Goal: Task Accomplishment & Management: Manage account settings

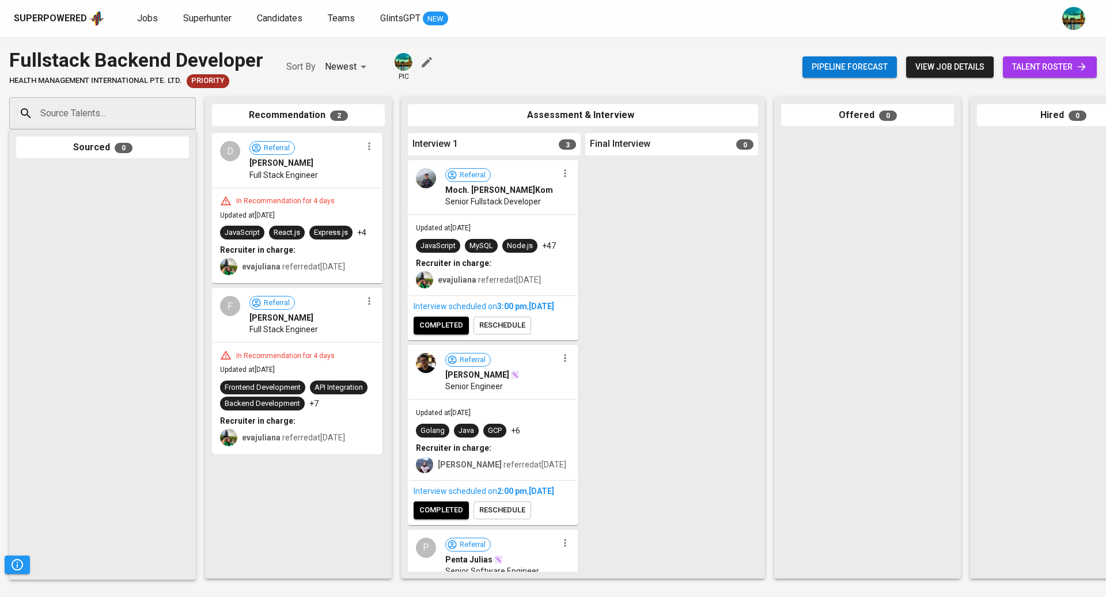
click at [117, 116] on input "Source Talents..." at bounding box center [97, 114] width 121 height 22
paste input "[EMAIL_ADDRESS][DOMAIN_NAME]"
type input "[EMAIL_ADDRESS][DOMAIN_NAME]"
click at [116, 165] on span "[EMAIL_ADDRESS][DOMAIN_NAME]" at bounding box center [102, 169] width 108 height 12
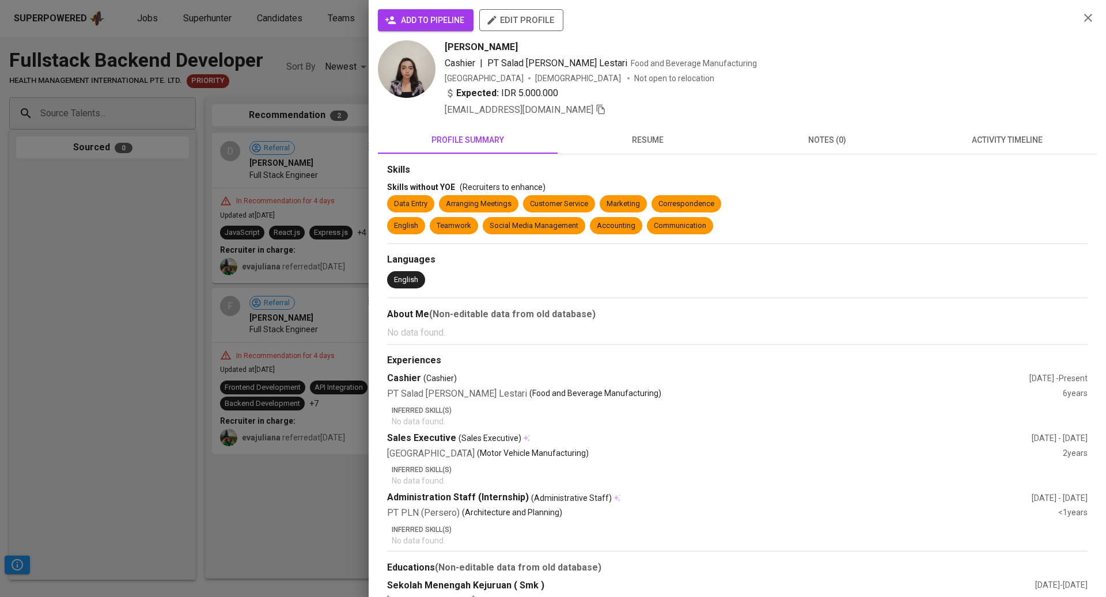
scroll to position [0, 0]
click at [1004, 131] on button "activity timeline" at bounding box center [1007, 140] width 180 height 28
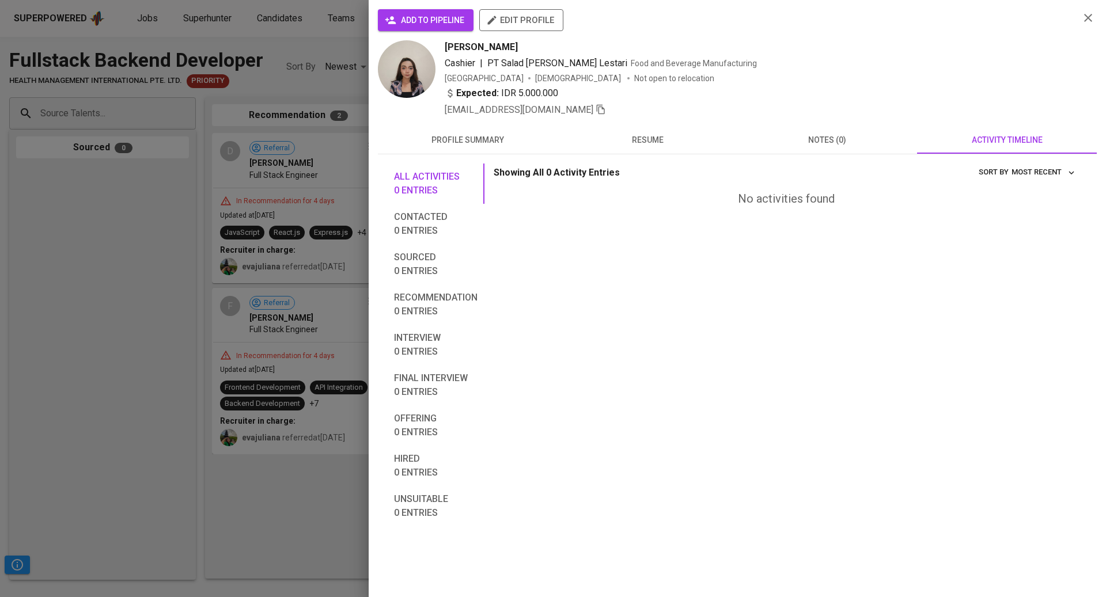
click at [1004, 131] on button "activity timeline" at bounding box center [1007, 140] width 180 height 28
click at [405, 73] on img at bounding box center [407, 69] width 58 height 58
click at [650, 142] on span "resume" at bounding box center [647, 140] width 166 height 14
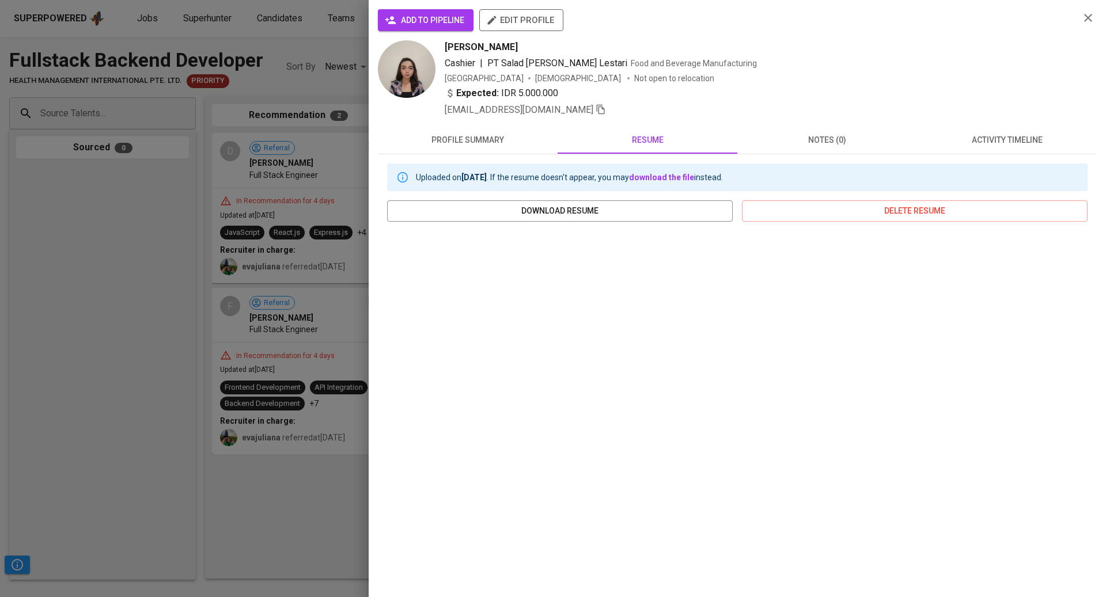
click at [1027, 138] on span "activity timeline" at bounding box center [1007, 140] width 166 height 14
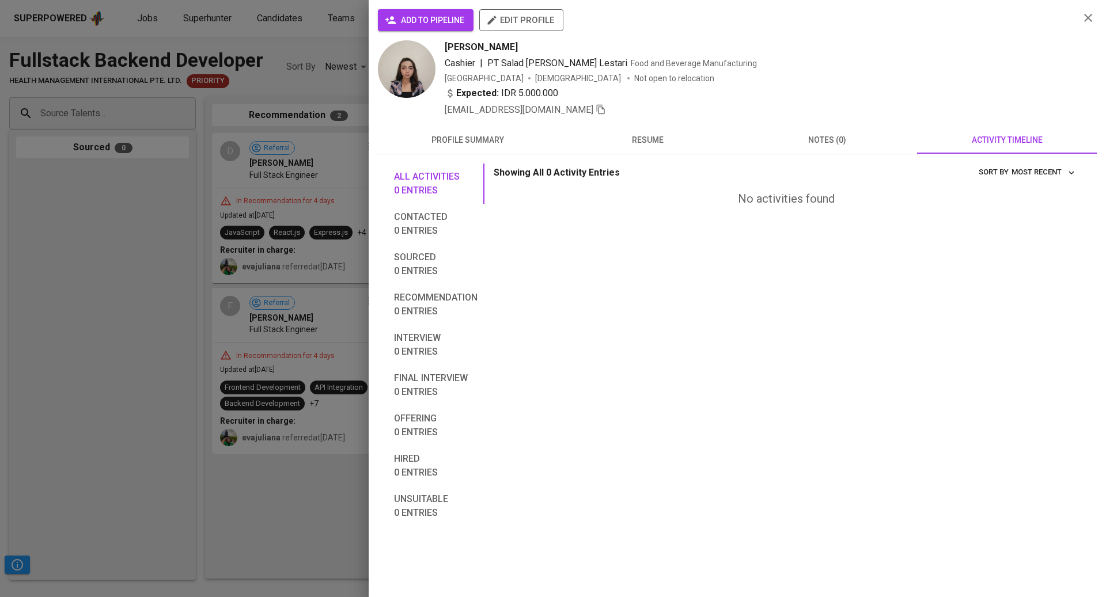
click at [819, 142] on span "notes (0)" at bounding box center [827, 140] width 166 height 14
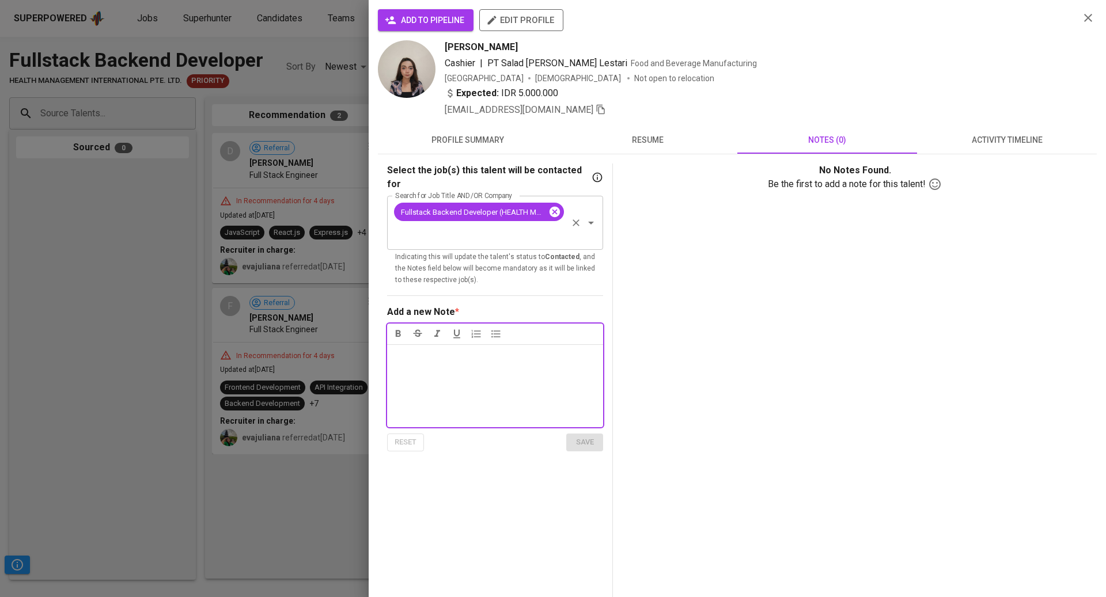
click at [555, 206] on icon at bounding box center [554, 212] width 13 height 13
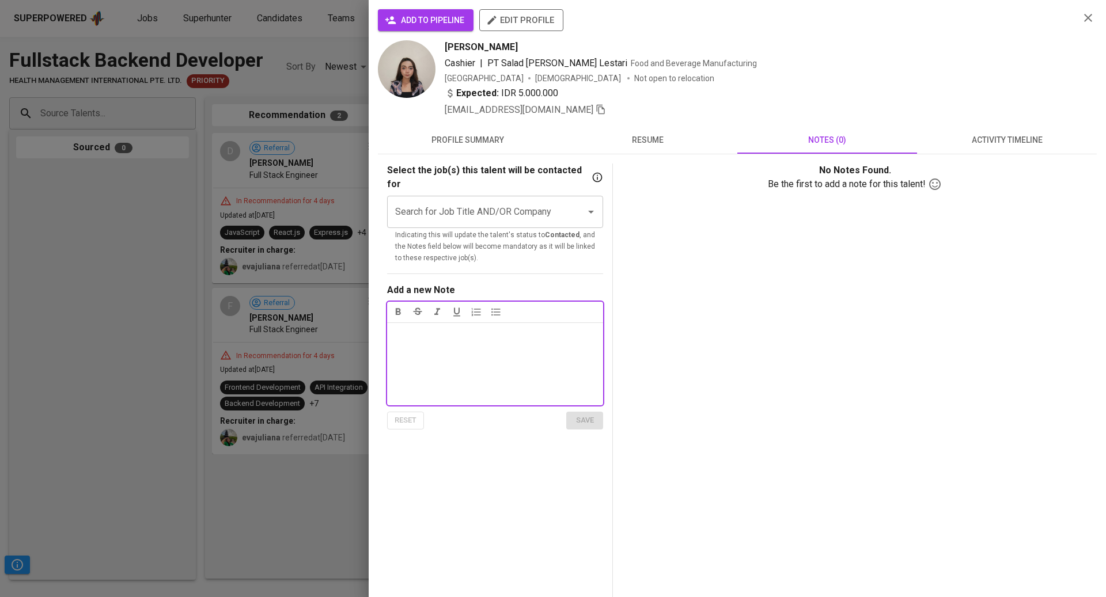
click at [517, 201] on input "Search for Job Title AND/OR Company" at bounding box center [478, 212] width 173 height 22
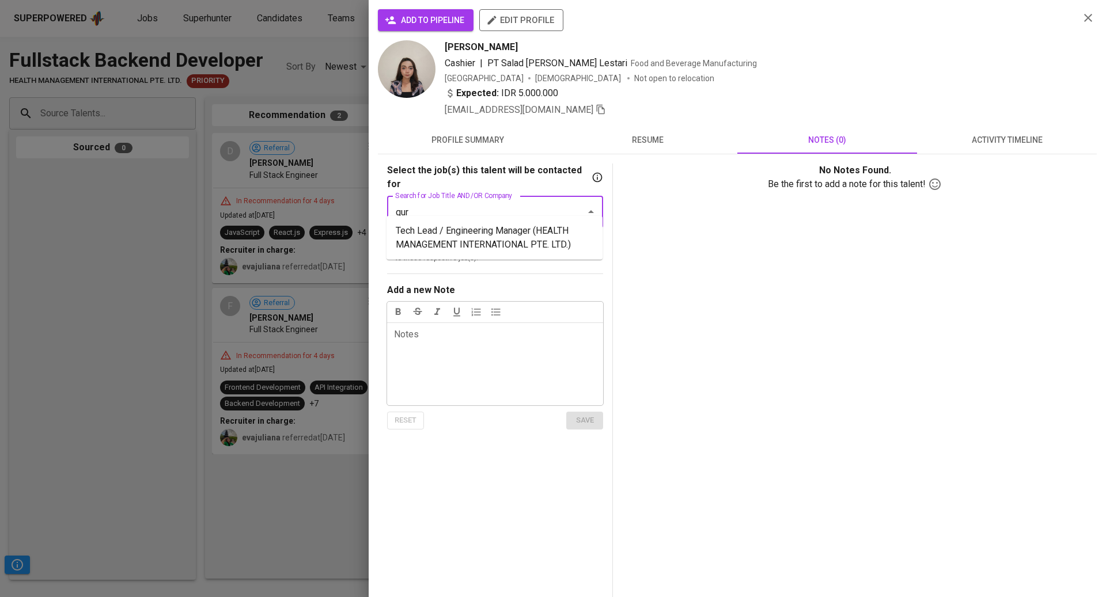
type input "guru"
click at [510, 233] on li "Guru ([DEMOGRAPHIC_DATA]) (Innocean [GEOGRAPHIC_DATA])" at bounding box center [494, 238] width 216 height 35
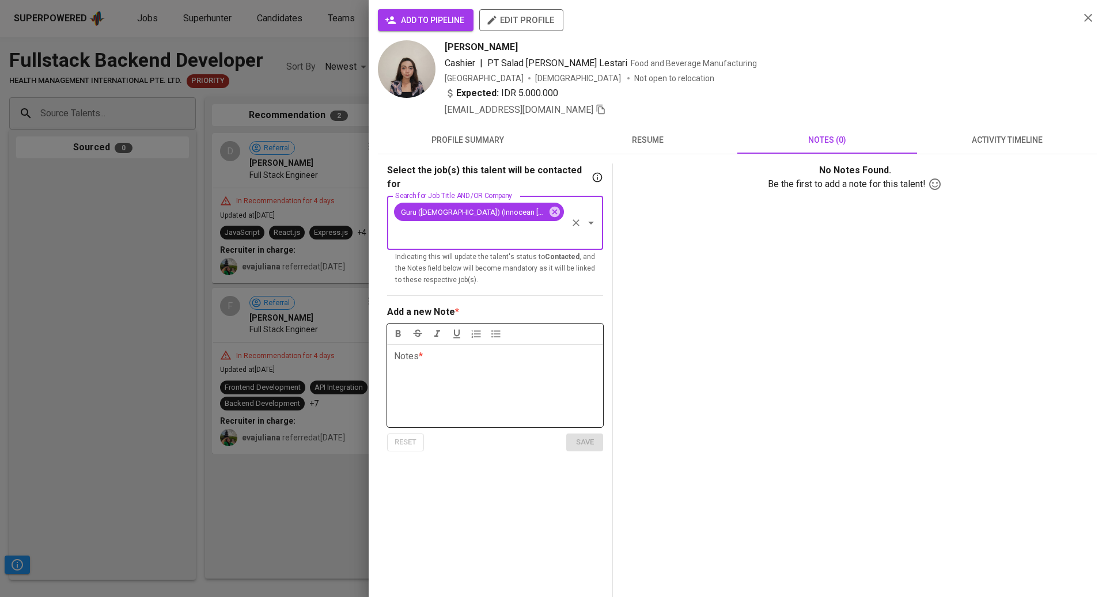
click at [480, 344] on div "Notes * ﻿" at bounding box center [495, 385] width 216 height 83
click at [583, 436] on span "save" at bounding box center [584, 442] width 25 height 13
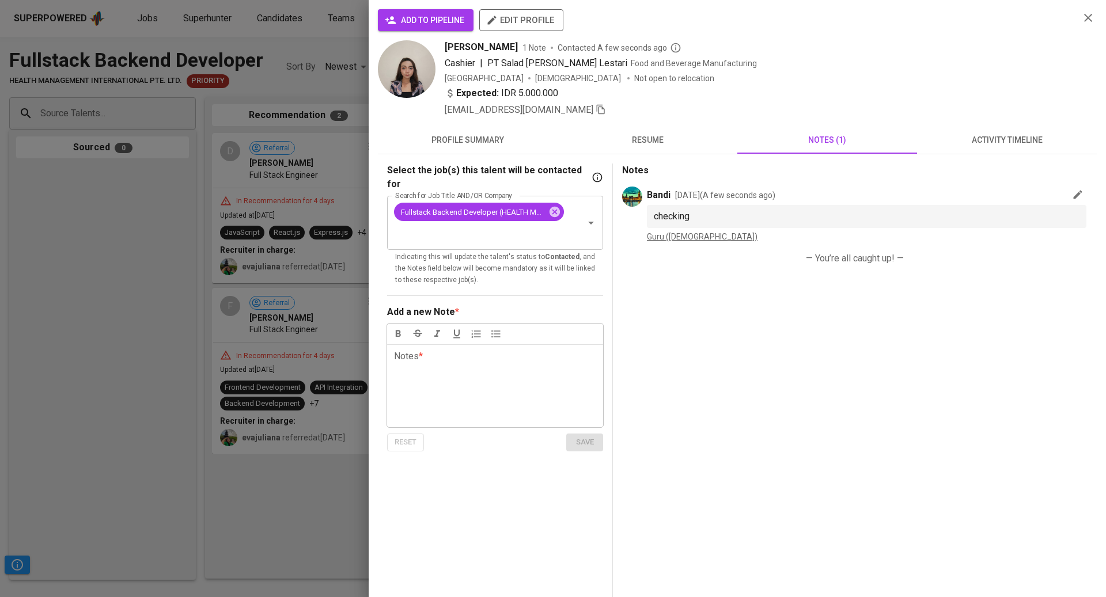
click at [105, 256] on div at bounding box center [553, 298] width 1106 height 597
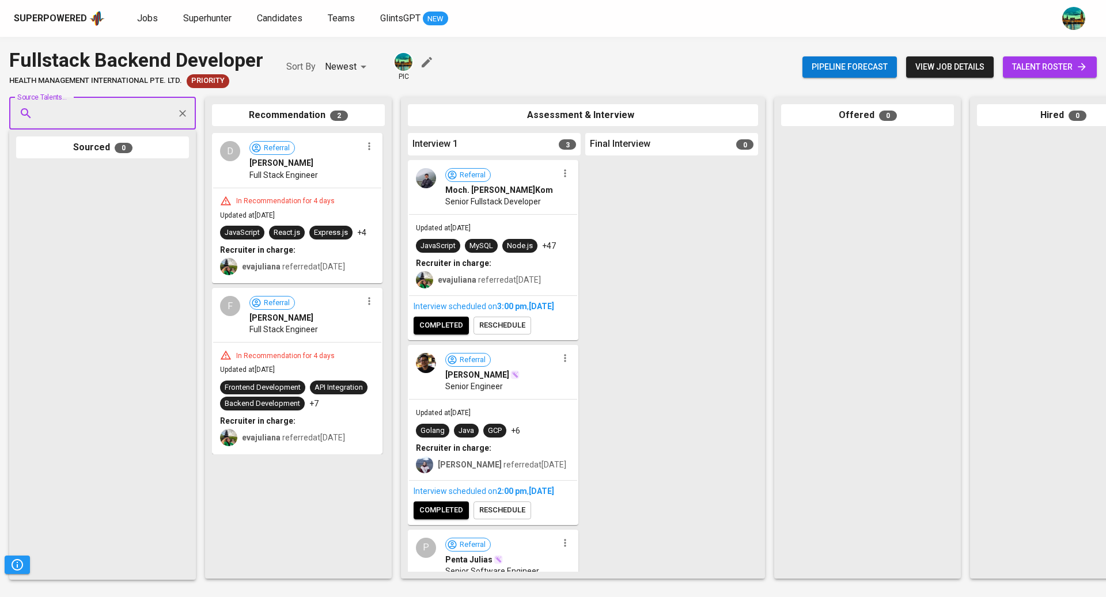
paste input "[EMAIL_ADDRESS][DOMAIN_NAME]"
type input "[EMAIL_ADDRESS][DOMAIN_NAME]"
click at [116, 153] on span "[EMAIL_ADDRESS][DOMAIN_NAME]" at bounding box center [102, 157] width 108 height 12
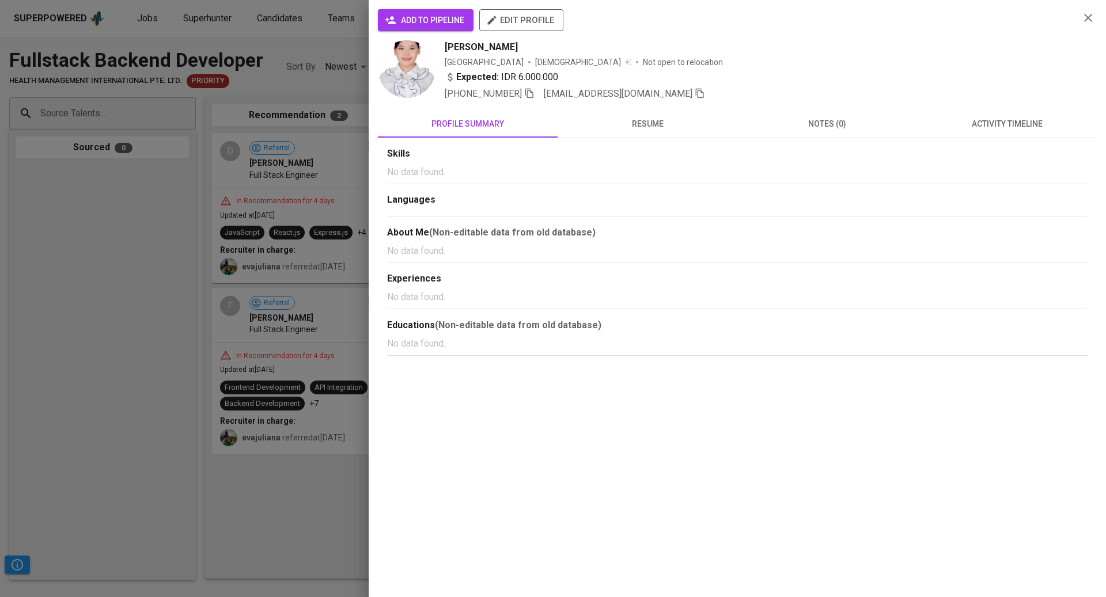
click at [963, 109] on div "add to pipeline edit profile [PERSON_NAME] Indonesia [DEMOGRAPHIC_DATA] Not ope…" at bounding box center [737, 298] width 719 height 579
click at [969, 115] on button "activity timeline" at bounding box center [1007, 124] width 180 height 28
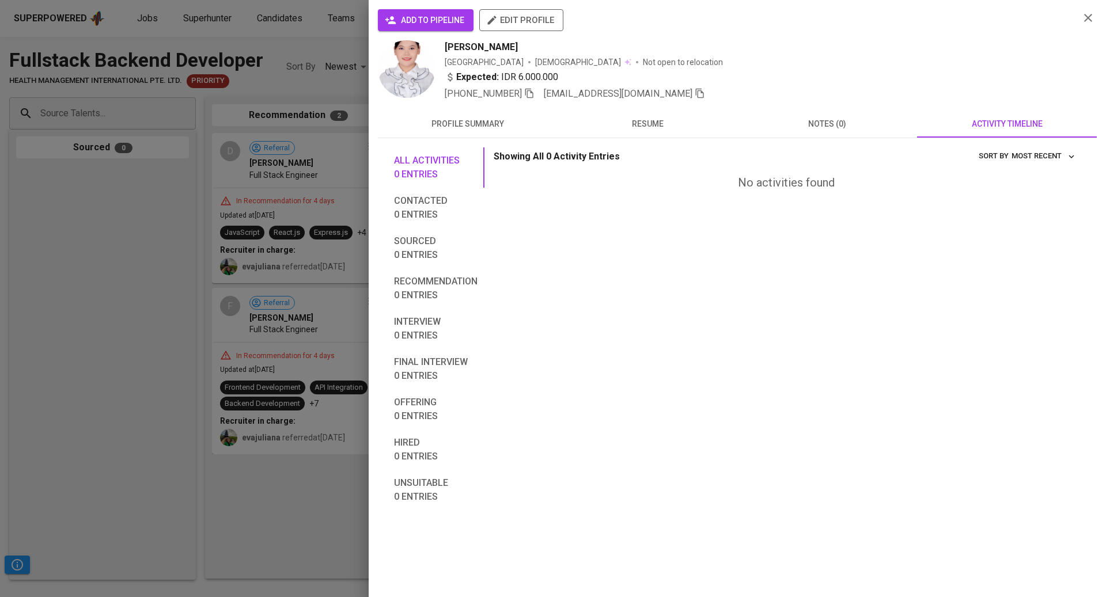
click at [840, 127] on span "notes (0)" at bounding box center [827, 124] width 166 height 14
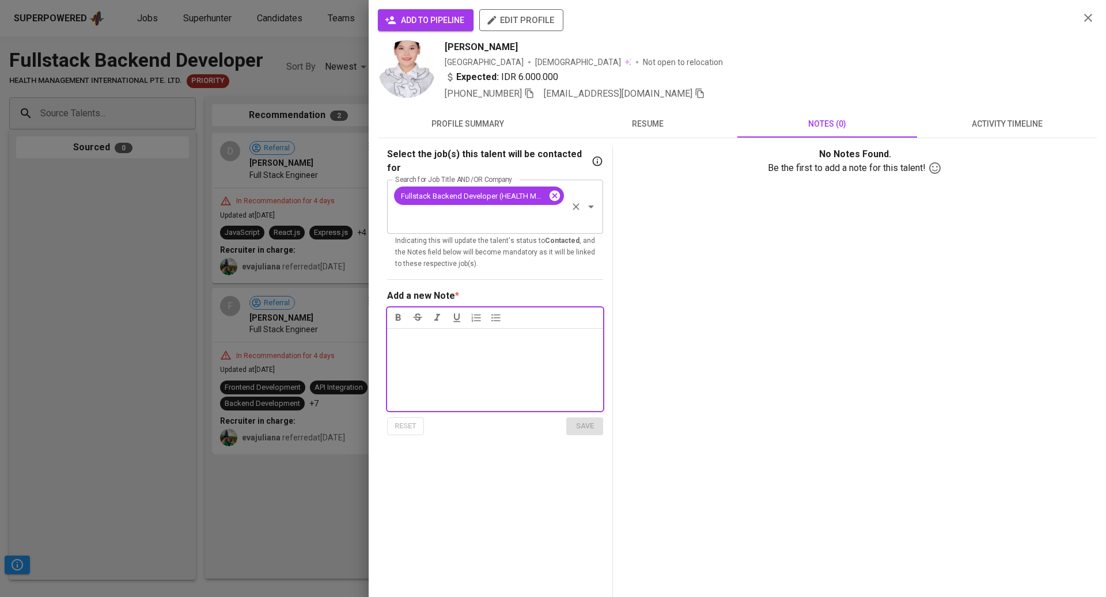
click at [560, 189] on icon at bounding box center [554, 195] width 13 height 13
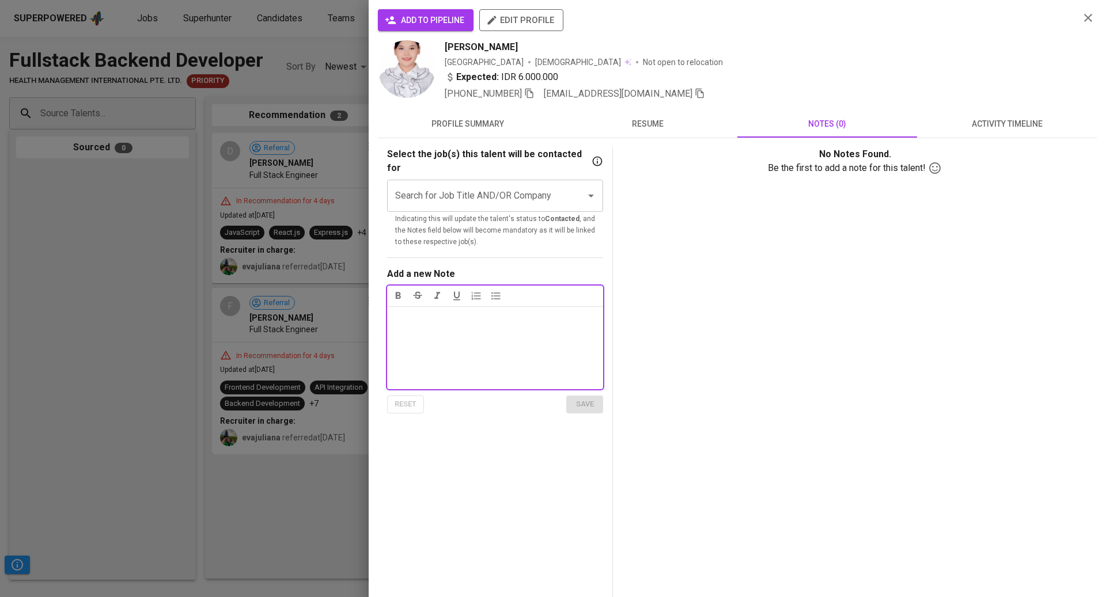
click at [530, 185] on input "Search for Job Title AND/OR Company" at bounding box center [478, 196] width 173 height 22
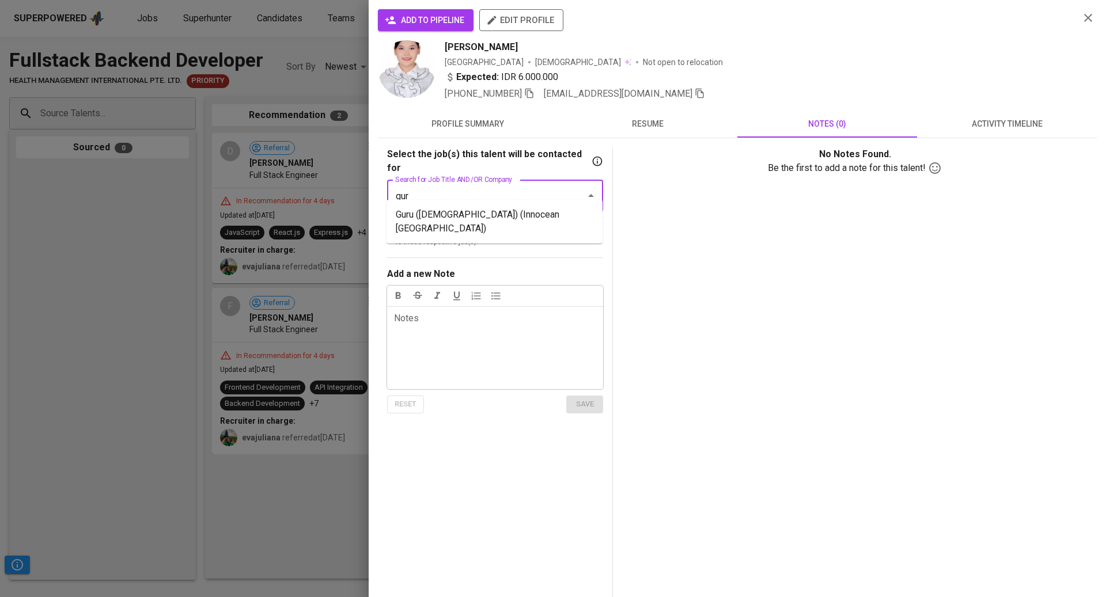
type input "guru"
click at [507, 209] on li "Guru ([DEMOGRAPHIC_DATA]) (Innocean [GEOGRAPHIC_DATA])" at bounding box center [494, 221] width 216 height 35
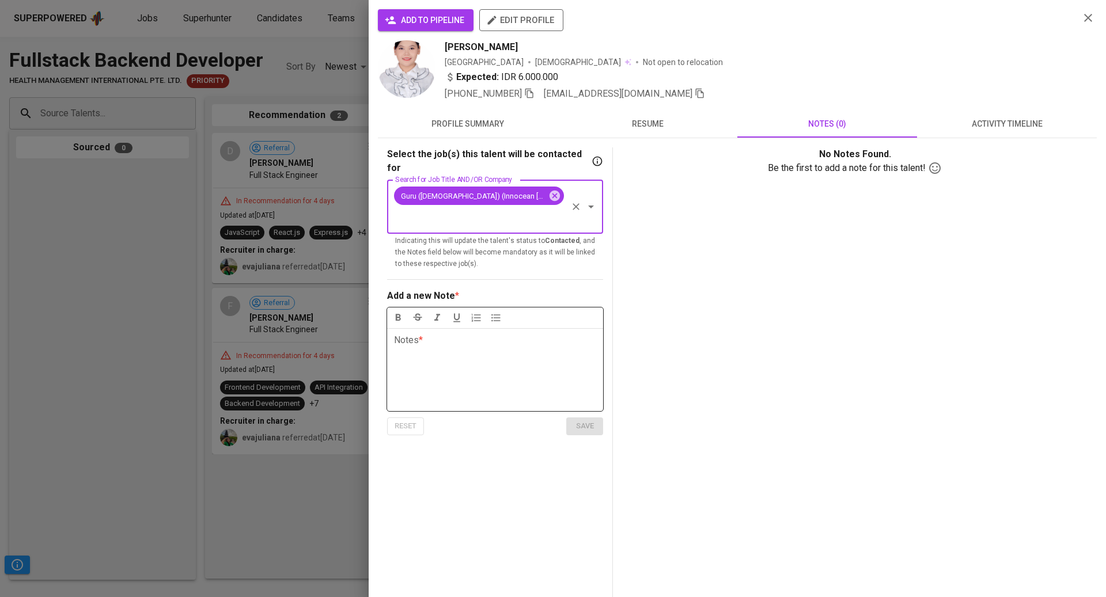
click at [491, 328] on div "Notes * ﻿" at bounding box center [495, 369] width 216 height 83
click at [589, 420] on span "save" at bounding box center [584, 426] width 25 height 13
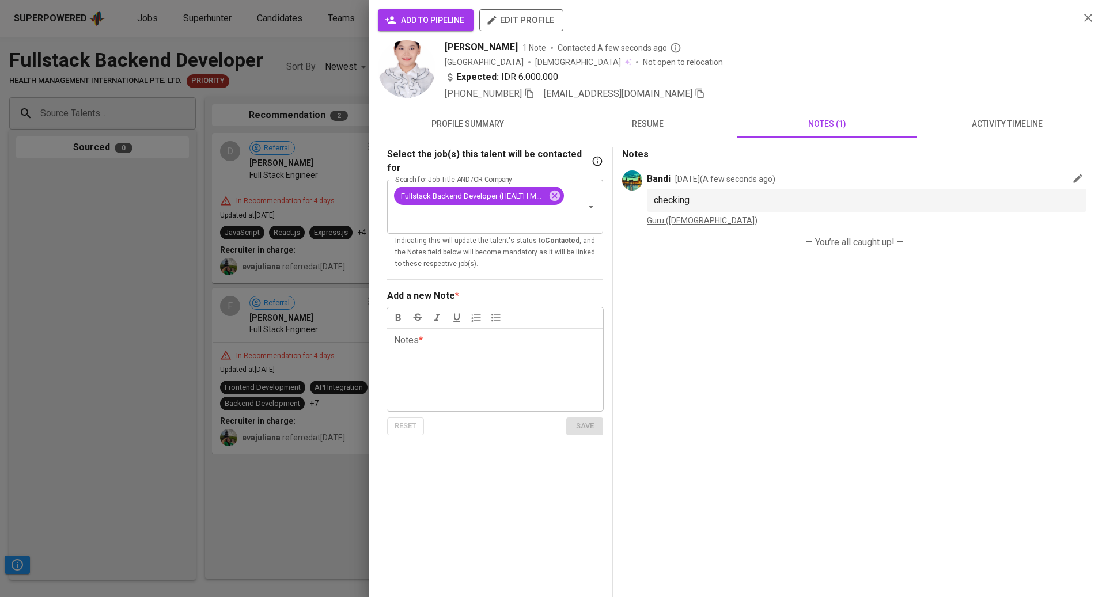
click at [105, 143] on div at bounding box center [553, 298] width 1106 height 597
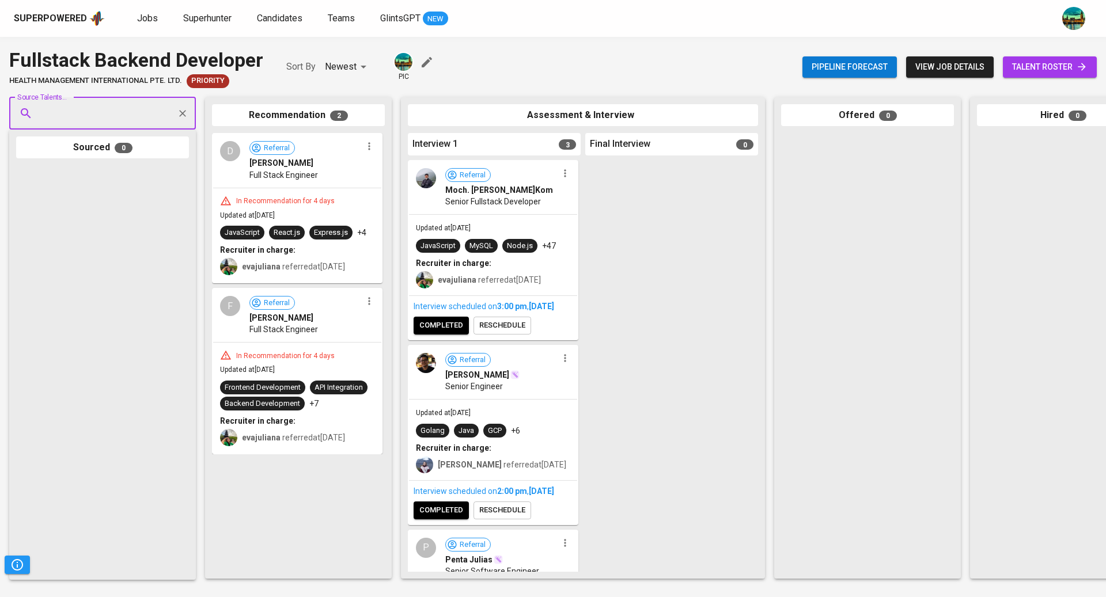
paste input "[EMAIL_ADDRESS][DOMAIN_NAME]"
type input "[EMAIL_ADDRESS][DOMAIN_NAME]"
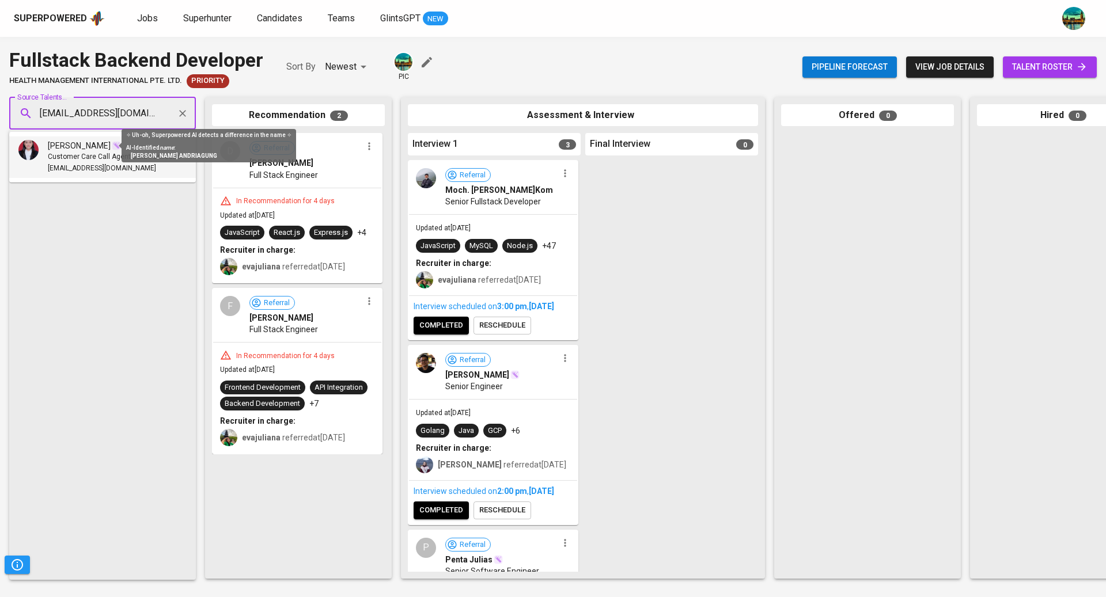
click at [112, 149] on img at bounding box center [116, 145] width 9 height 9
click at [89, 159] on span "Customer Care Call Agent Data Purificator" at bounding box center [115, 157] width 134 height 12
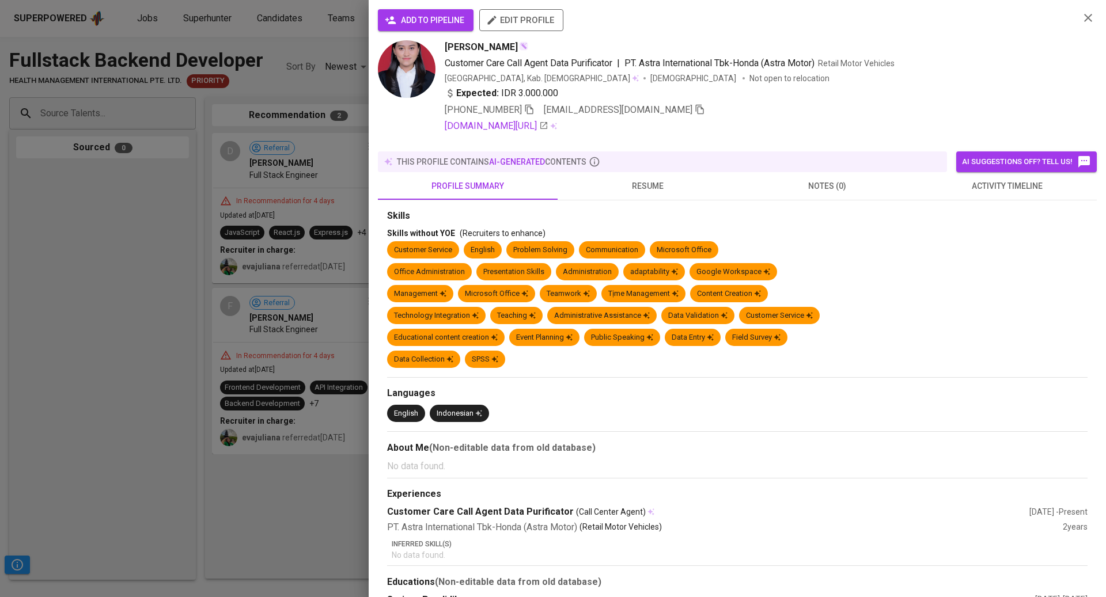
click at [972, 181] on span "activity timeline" at bounding box center [1007, 186] width 166 height 14
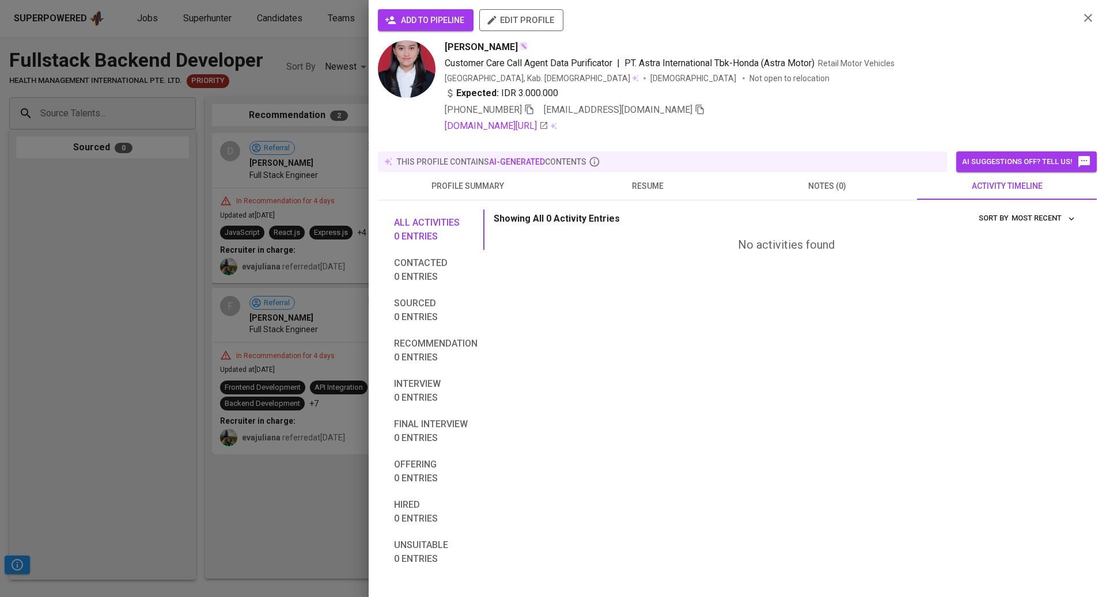
click at [800, 179] on span "notes (0)" at bounding box center [827, 186] width 166 height 14
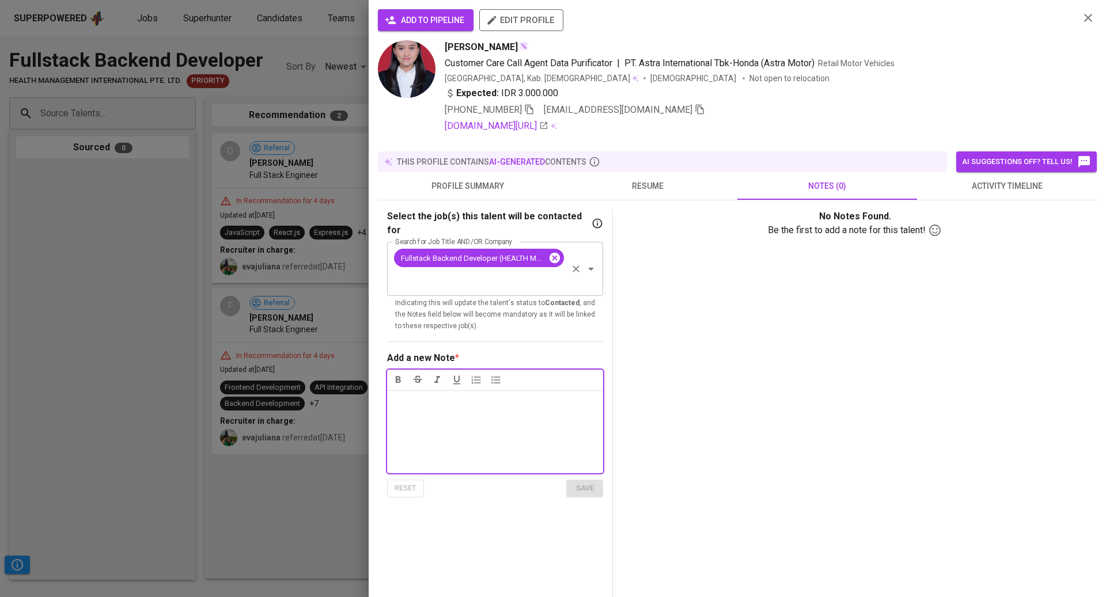
click at [559, 253] on icon at bounding box center [554, 258] width 10 height 10
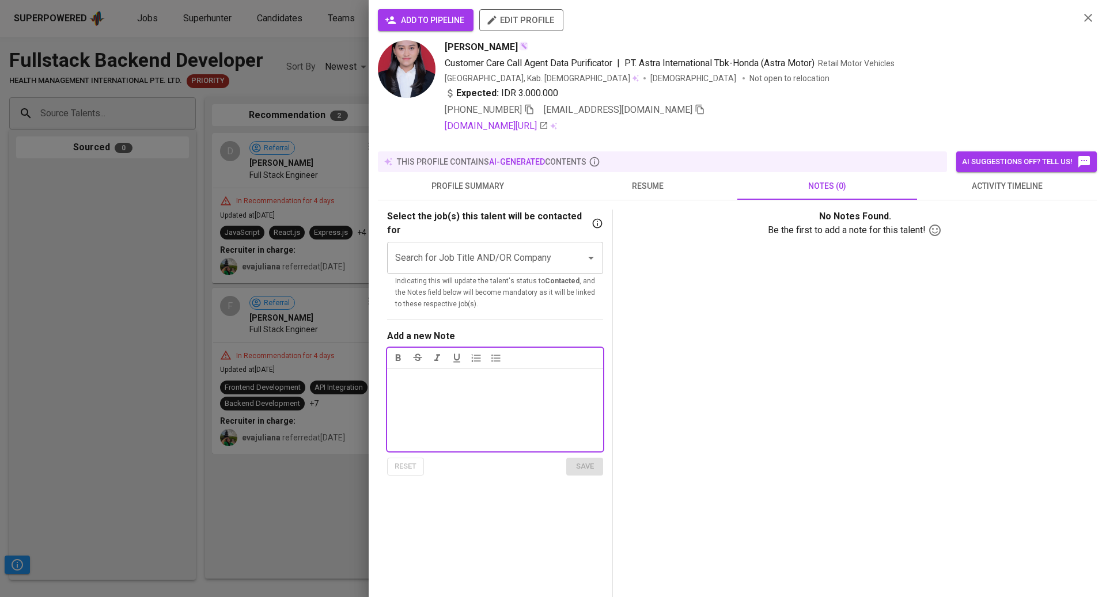
click at [516, 247] on input "Search for Job Title AND/OR Company" at bounding box center [478, 258] width 173 height 22
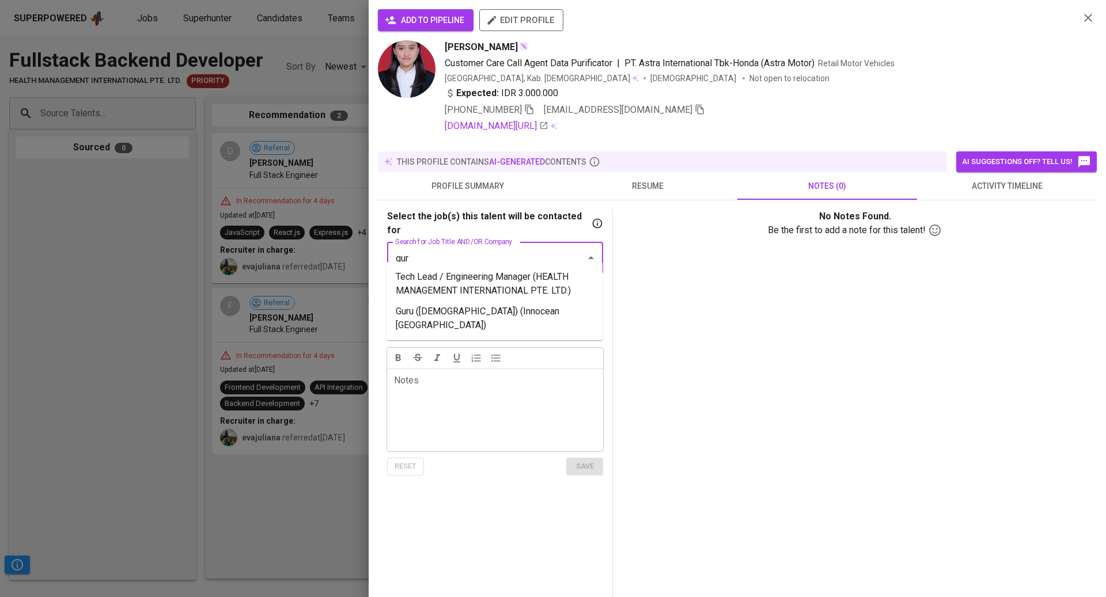
type input "guru"
click at [458, 275] on li "Guru ([DEMOGRAPHIC_DATA]) (Innocean [GEOGRAPHIC_DATA])" at bounding box center [494, 284] width 216 height 35
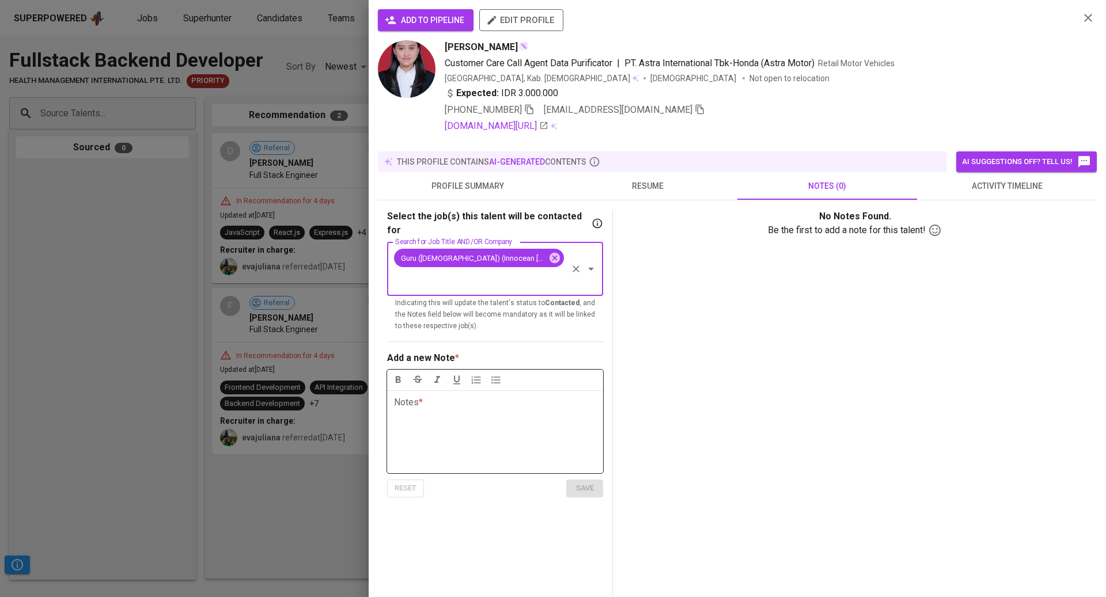
click at [442, 390] on div "Notes * ﻿" at bounding box center [495, 431] width 216 height 83
click at [587, 482] on span "save" at bounding box center [584, 488] width 25 height 13
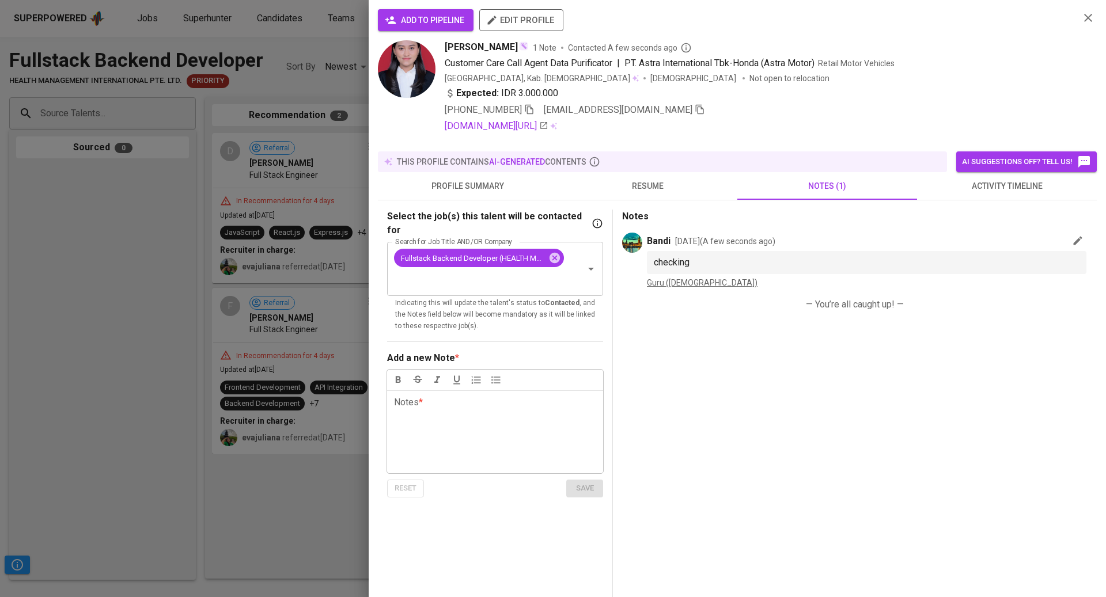
click at [126, 180] on div at bounding box center [553, 298] width 1106 height 597
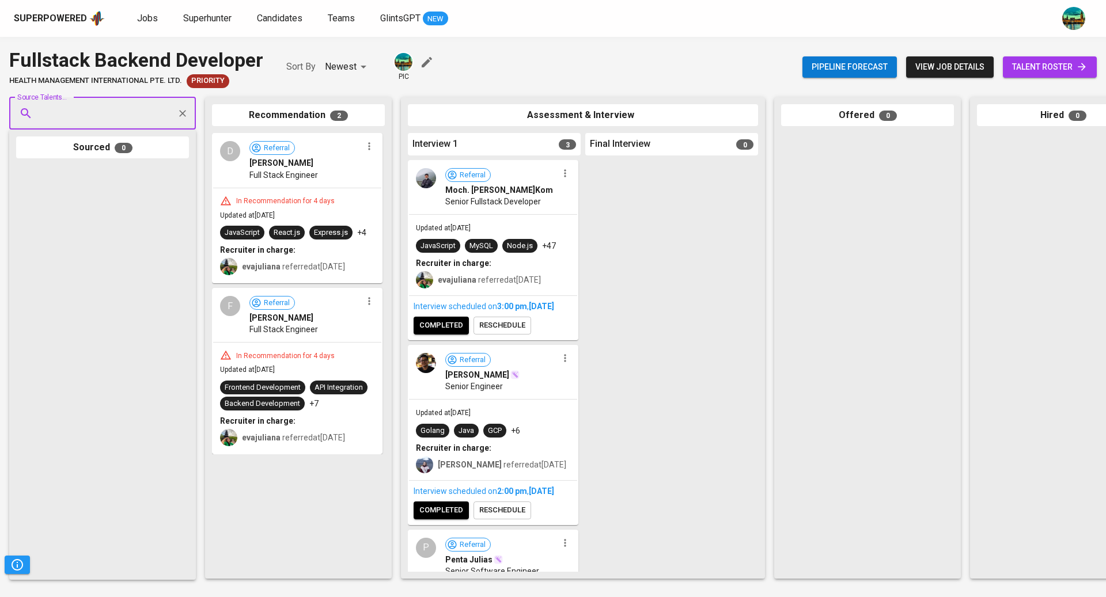
paste input "[EMAIL_ADDRESS][DOMAIN_NAME]"
type input "[EMAIL_ADDRESS][DOMAIN_NAME]"
click at [121, 147] on div "[PERSON_NAME]" at bounding box center [102, 146] width 108 height 12
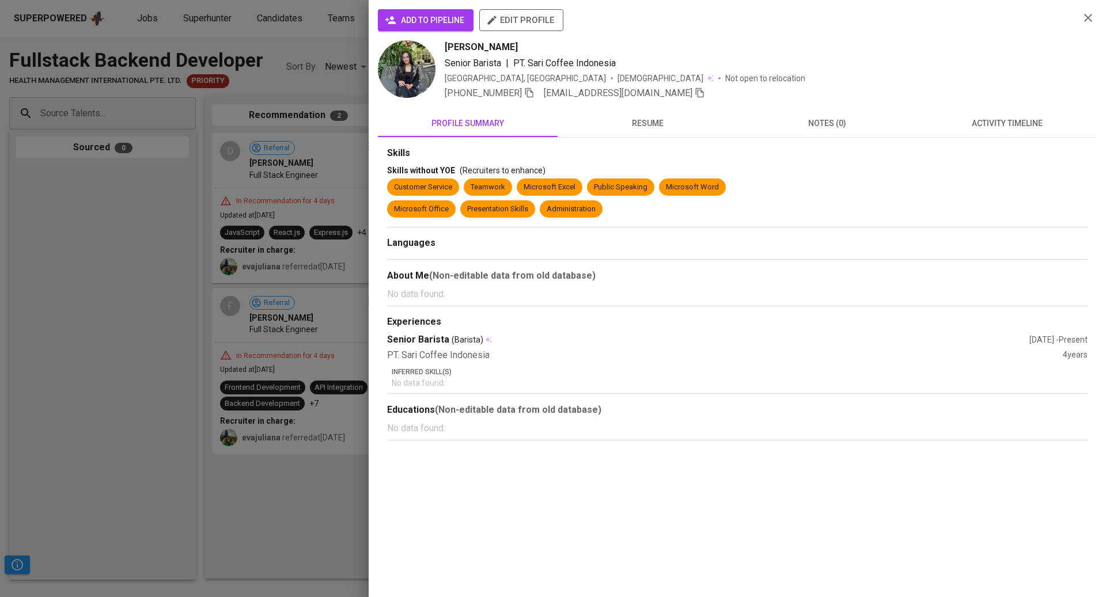
click at [835, 127] on span "notes (0)" at bounding box center [827, 123] width 166 height 14
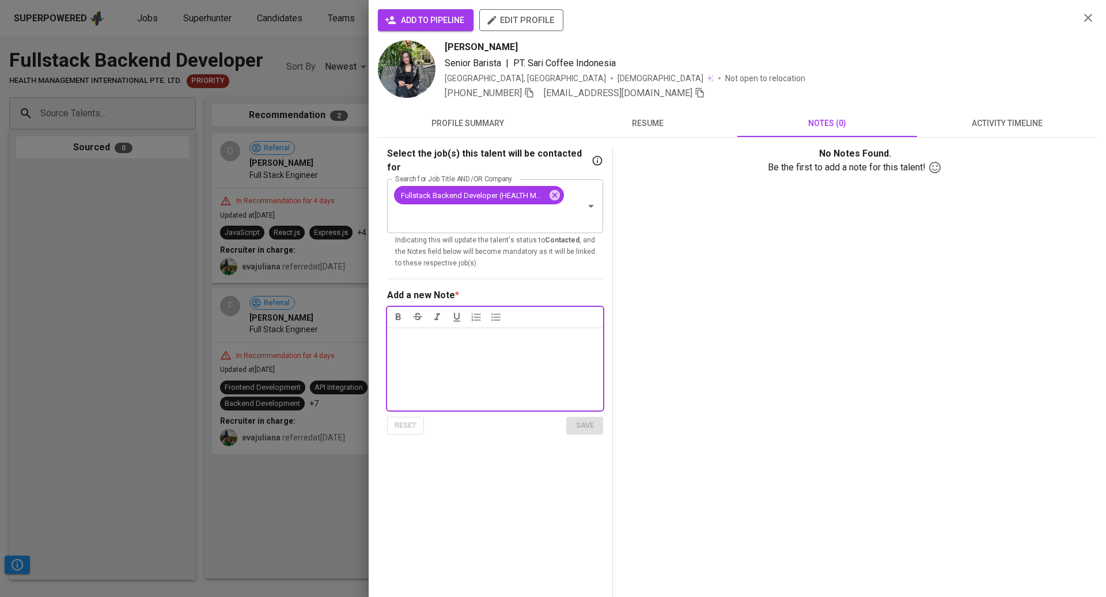
click at [982, 115] on button "activity timeline" at bounding box center [1007, 123] width 180 height 28
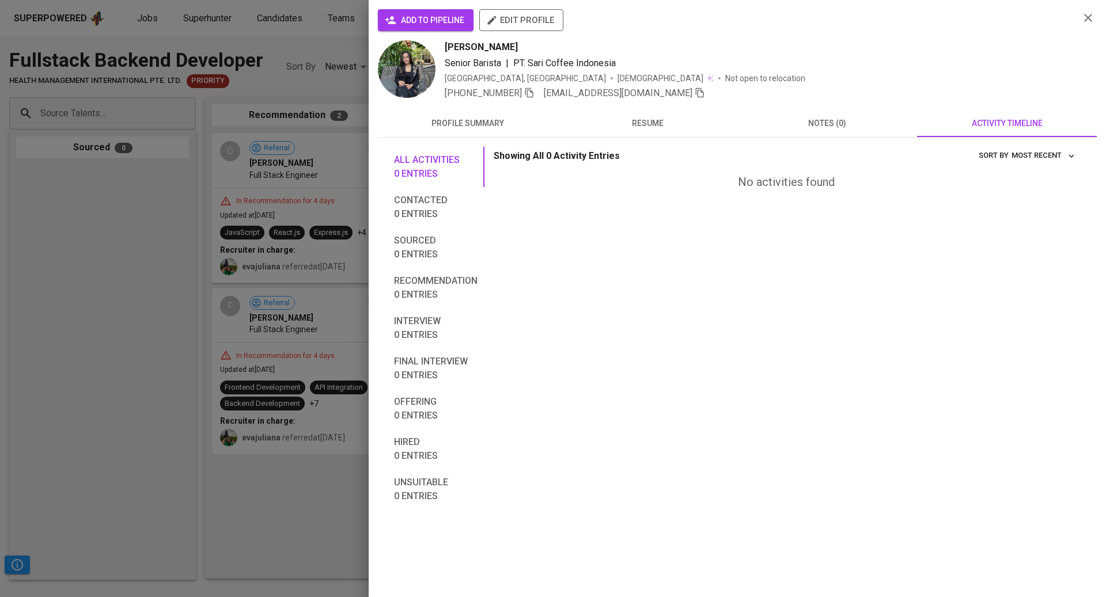
click at [870, 131] on button "notes (0)" at bounding box center [827, 123] width 180 height 28
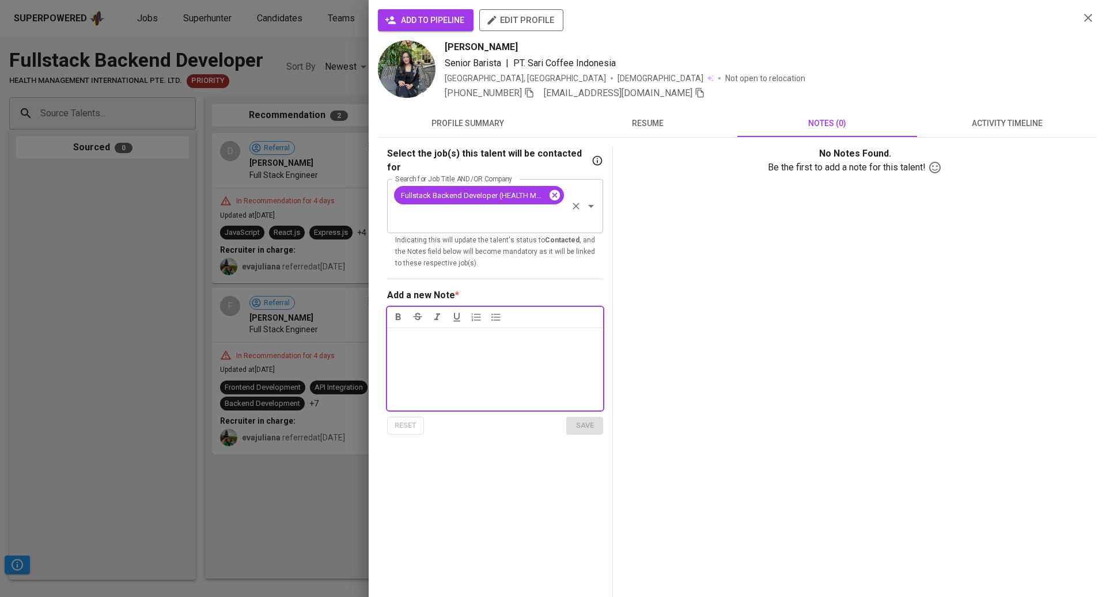
click at [549, 189] on icon at bounding box center [554, 195] width 13 height 13
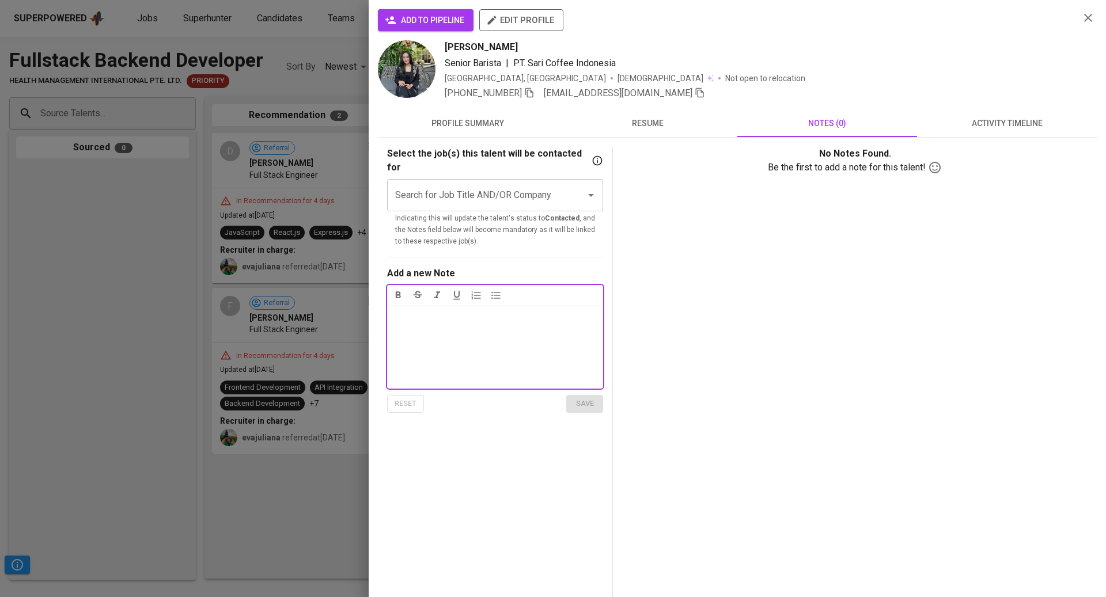
click at [496, 186] on input "Search for Job Title AND/OR Company" at bounding box center [478, 195] width 173 height 22
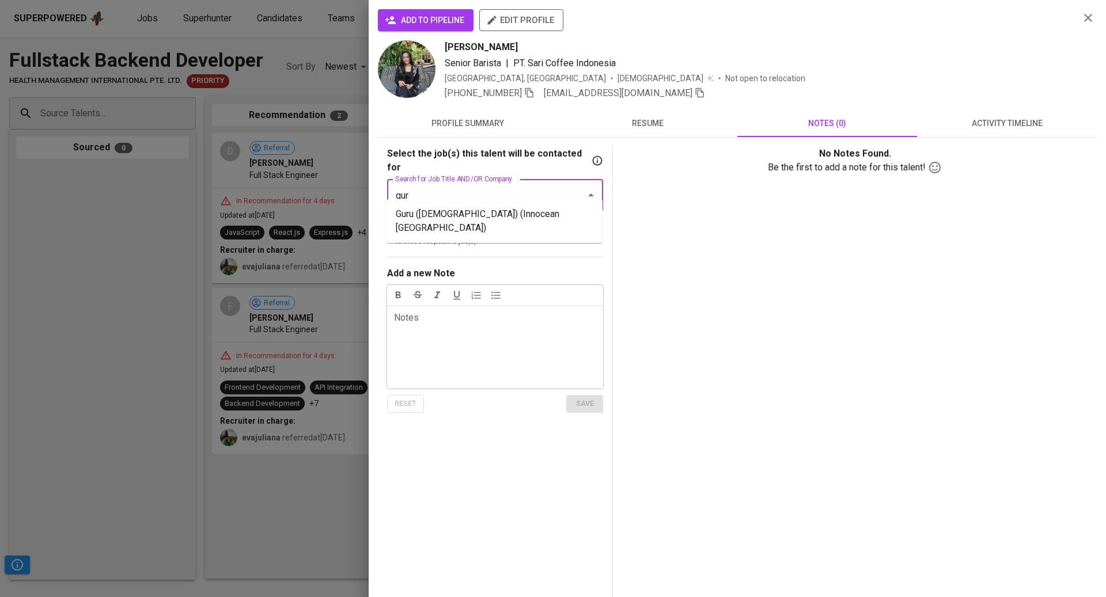
type input "guru"
click at [490, 208] on li "Guru ([DEMOGRAPHIC_DATA]) (Innocean [GEOGRAPHIC_DATA])" at bounding box center [494, 221] width 216 height 35
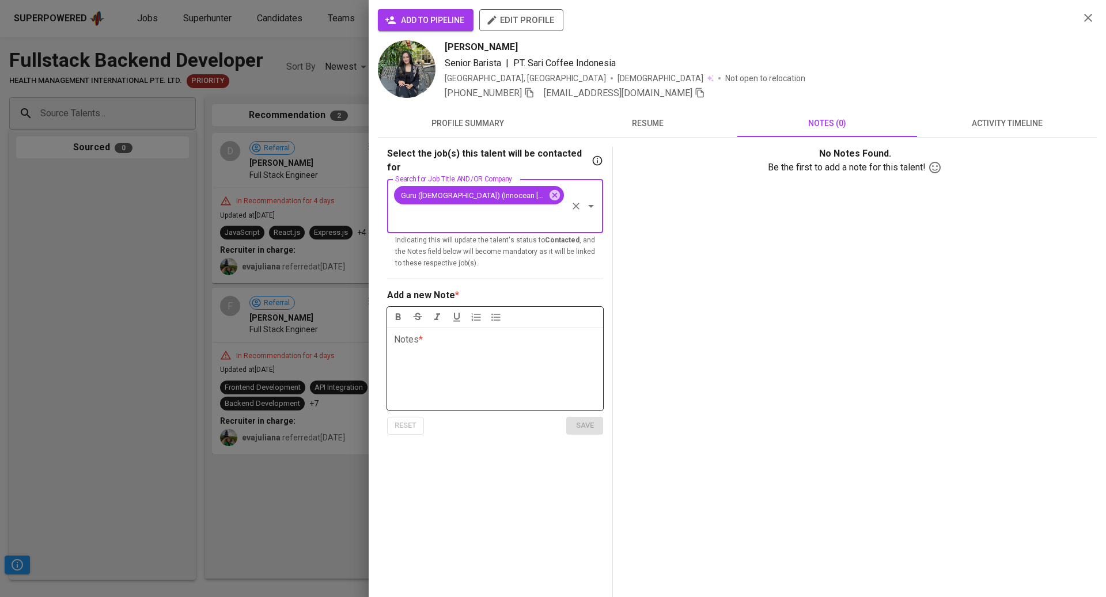
click at [477, 328] on div "Notes * ﻿" at bounding box center [495, 369] width 216 height 83
click at [588, 419] on span "save" at bounding box center [584, 425] width 25 height 13
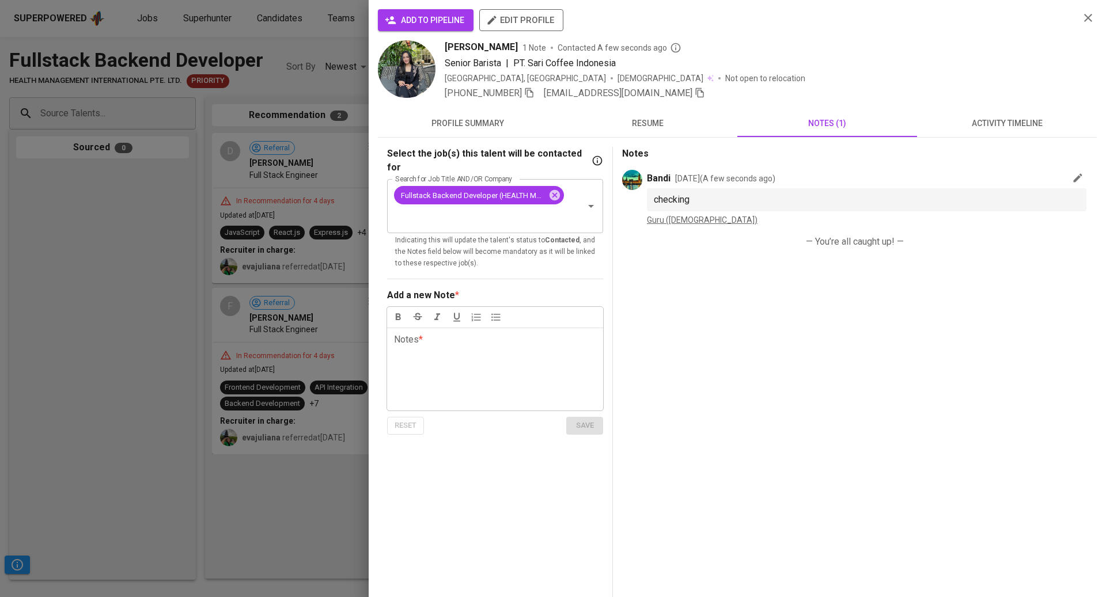
click at [143, 343] on div at bounding box center [553, 298] width 1106 height 597
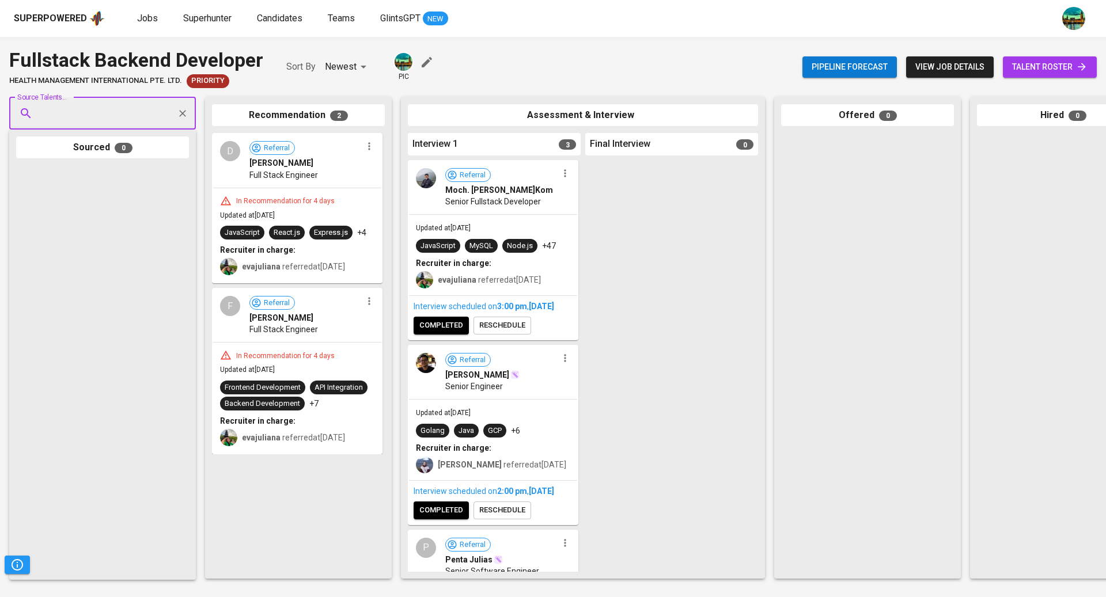
paste input "[EMAIL_ADDRESS][DOMAIN_NAME]"
type input "[EMAIL_ADDRESS][DOMAIN_NAME]"
paste input "[EMAIL_ADDRESS][DOMAIN_NAME]"
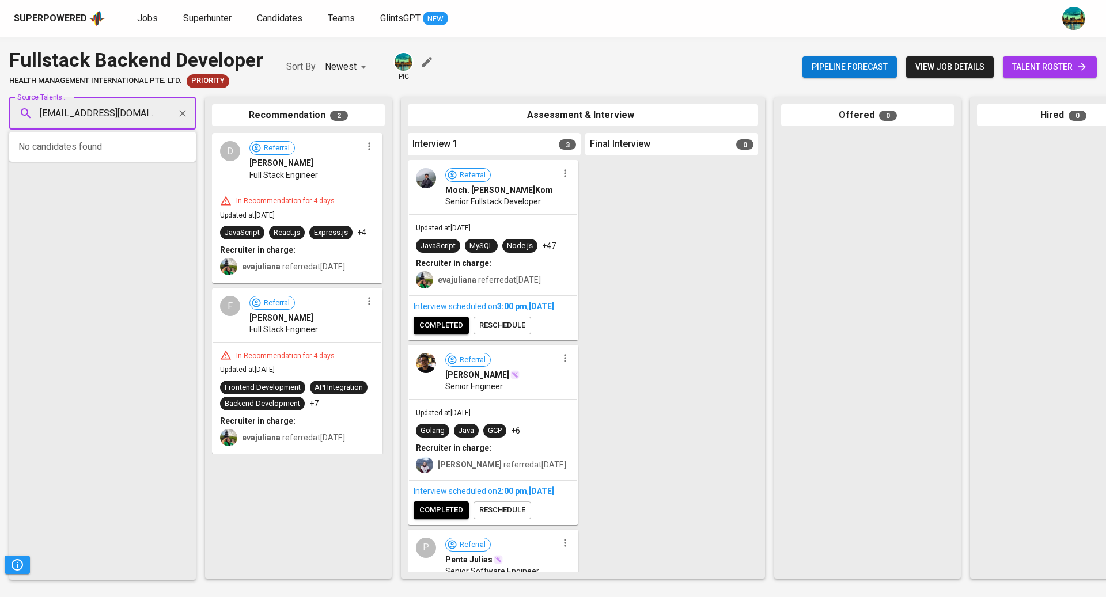
scroll to position [0, 12]
type input "[EMAIL_ADDRESS][DOMAIN_NAME]"
paste input "[EMAIL_ADDRESS][DOMAIN_NAME]"
type input "[EMAIL_ADDRESS][DOMAIN_NAME]"
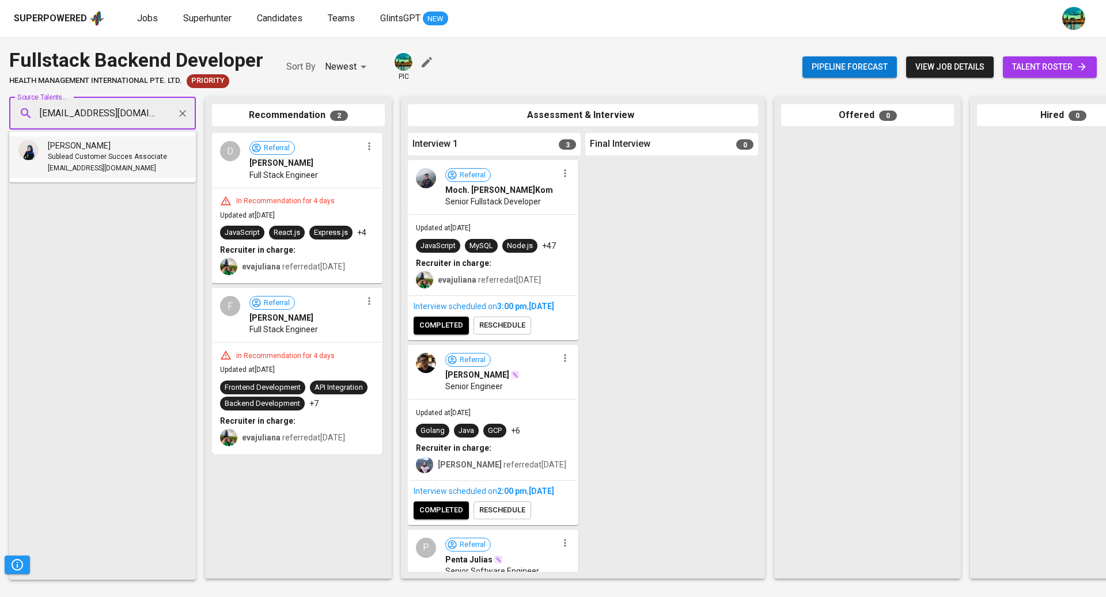
click at [112, 165] on span "[EMAIL_ADDRESS][DOMAIN_NAME]" at bounding box center [102, 169] width 108 height 12
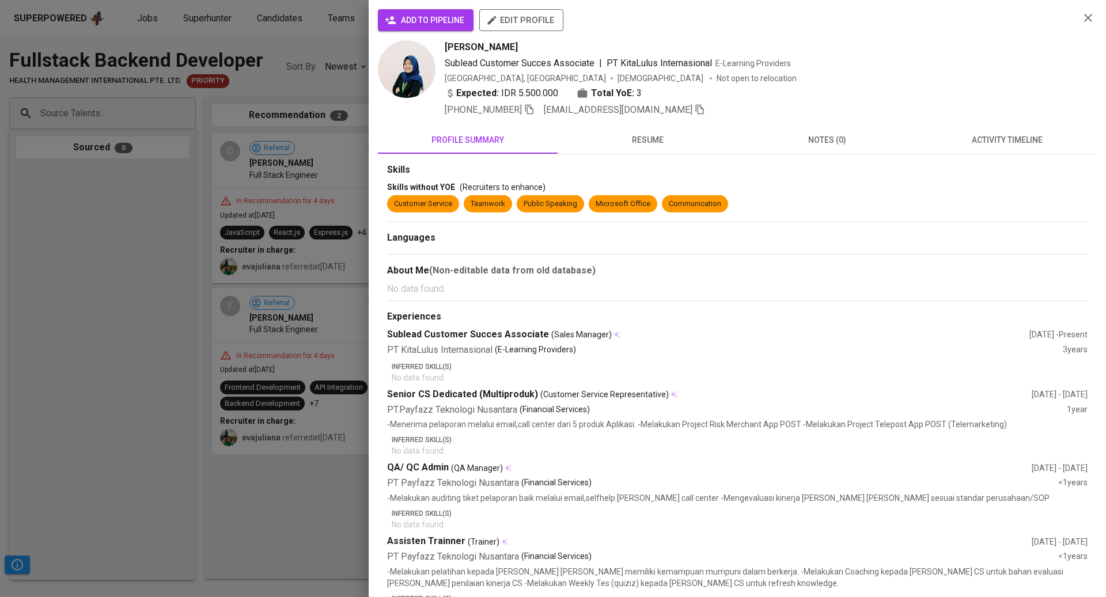
click at [665, 144] on span "resume" at bounding box center [647, 140] width 166 height 14
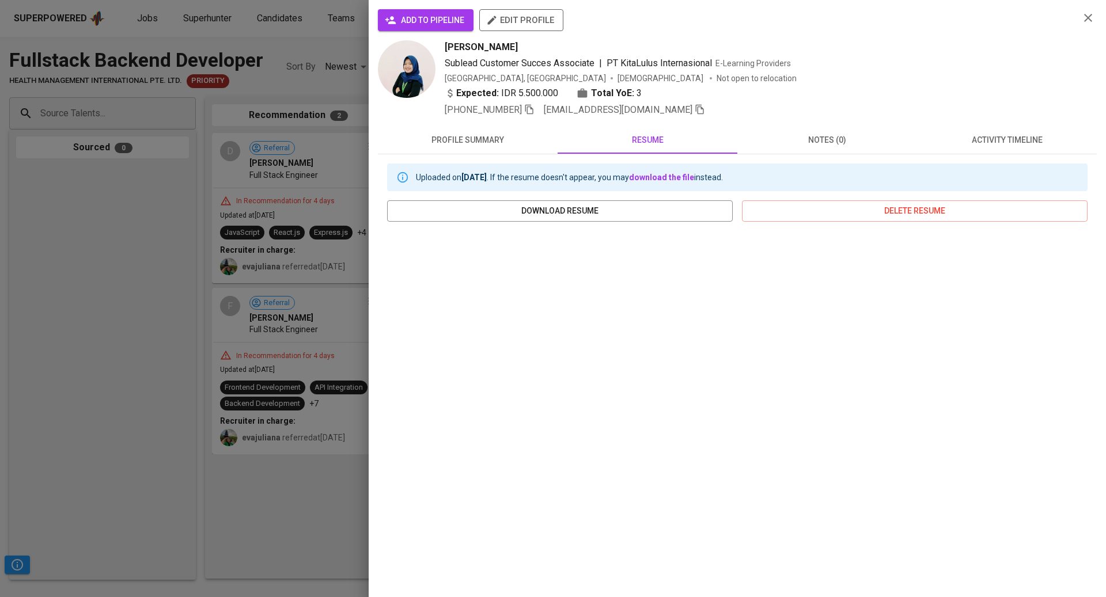
click at [985, 145] on span "activity timeline" at bounding box center [1007, 140] width 166 height 14
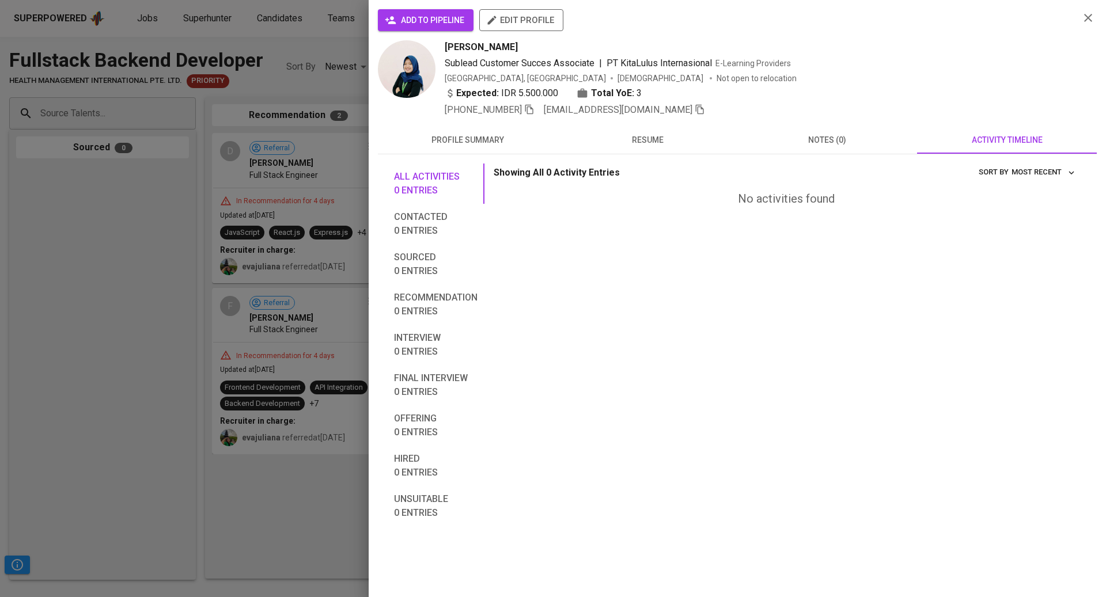
click at [126, 99] on div at bounding box center [553, 298] width 1106 height 597
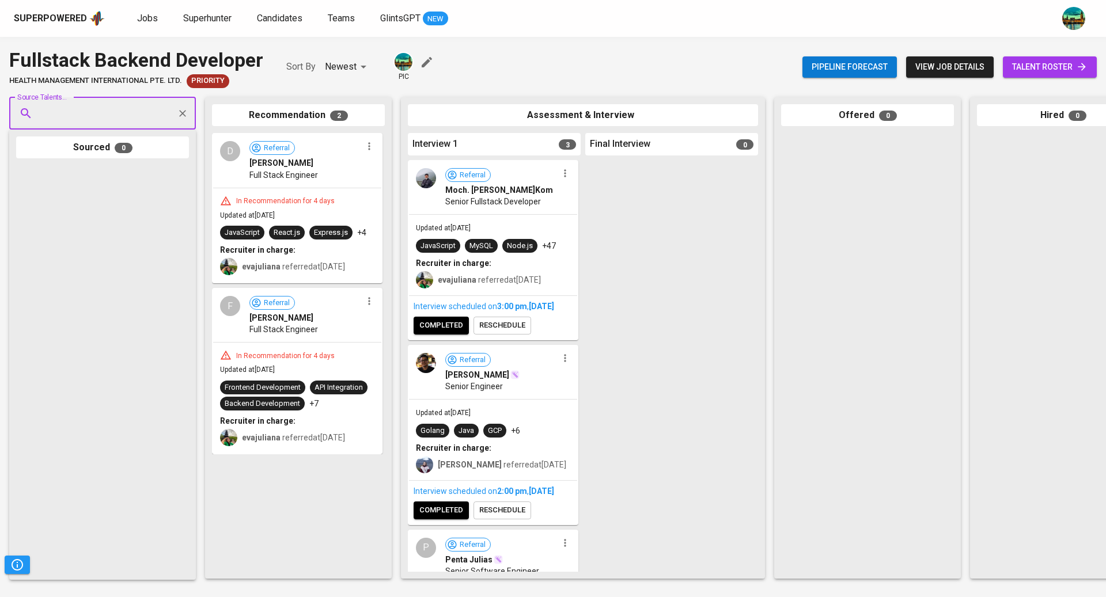
paste input "[EMAIL_ADDRESS][DOMAIN_NAME]"
type input "[EMAIL_ADDRESS][DOMAIN_NAME]"
click at [115, 151] on div "[PERSON_NAME]" at bounding box center [102, 146] width 108 height 12
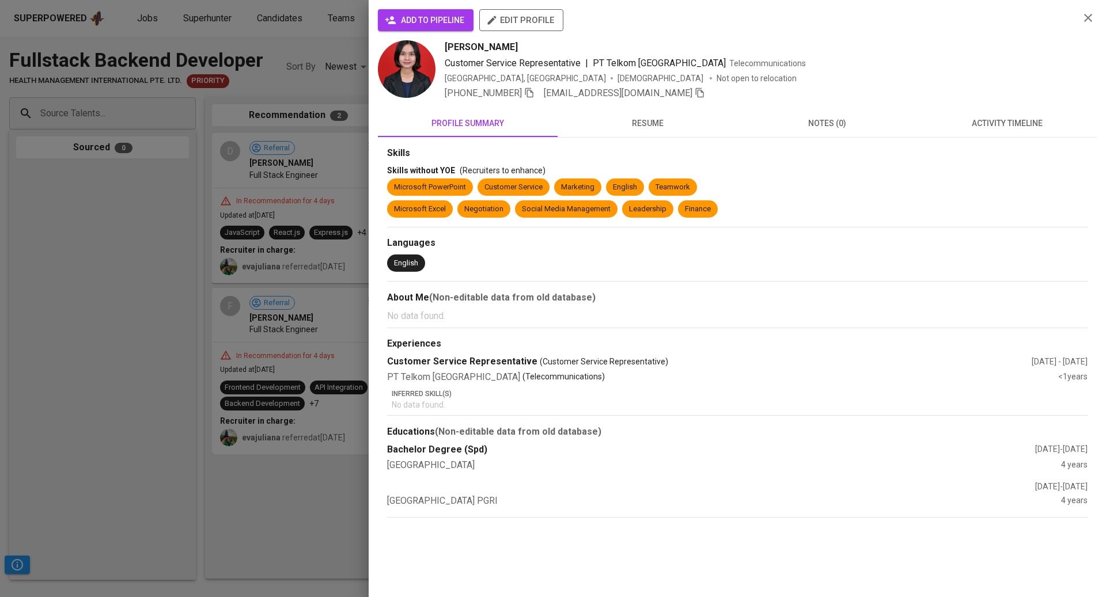
click at [1019, 120] on span "activity timeline" at bounding box center [1007, 123] width 166 height 14
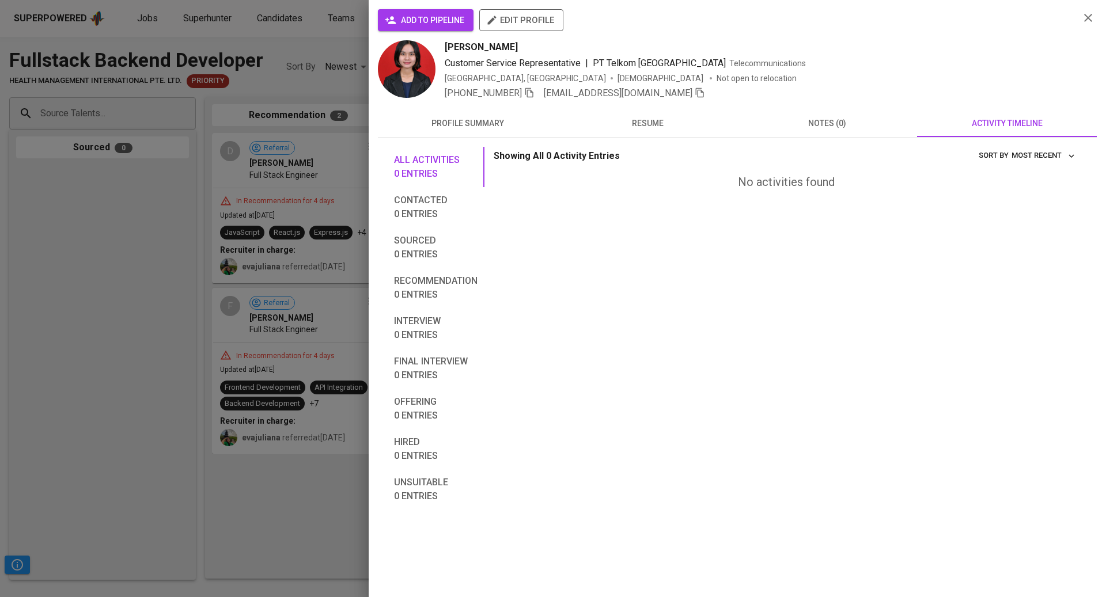
click at [820, 122] on span "notes (0)" at bounding box center [827, 123] width 166 height 14
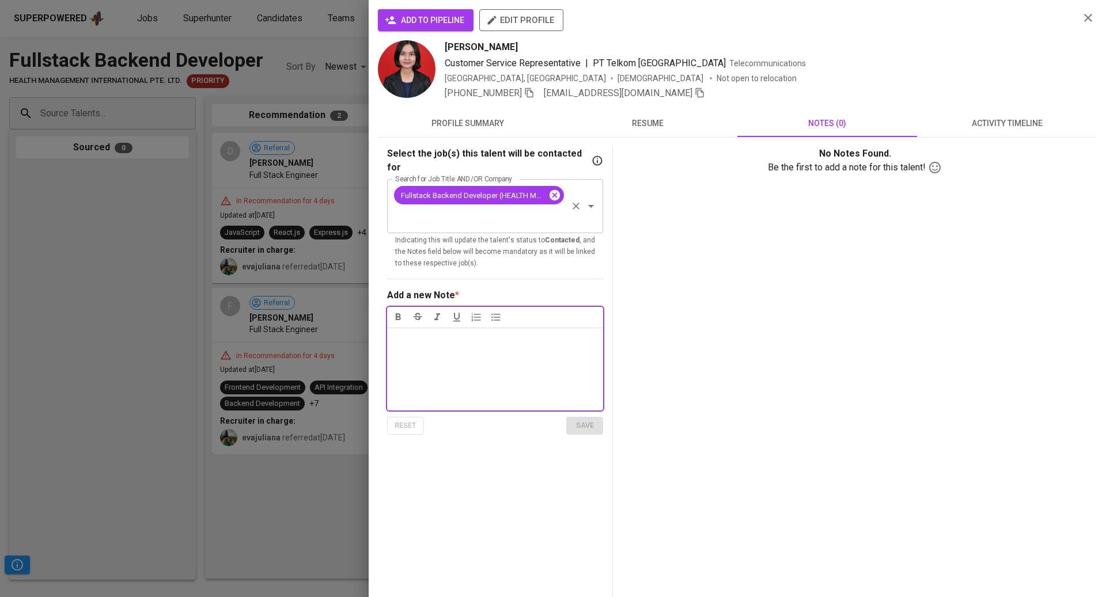
click at [556, 190] on icon at bounding box center [554, 195] width 10 height 10
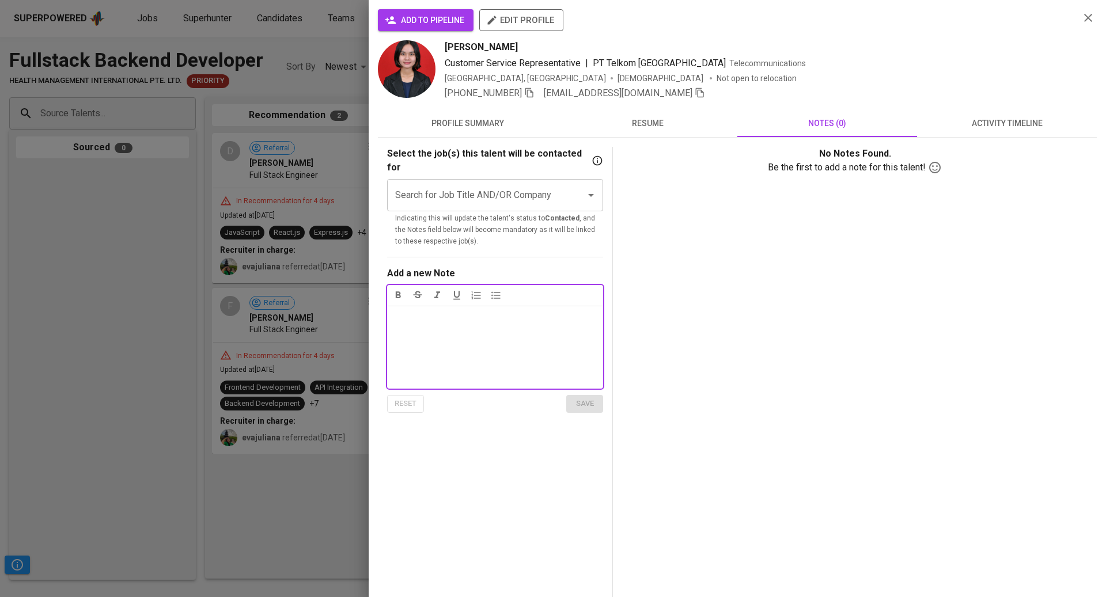
click at [525, 184] on input "Search for Job Title AND/OR Company" at bounding box center [478, 195] width 173 height 22
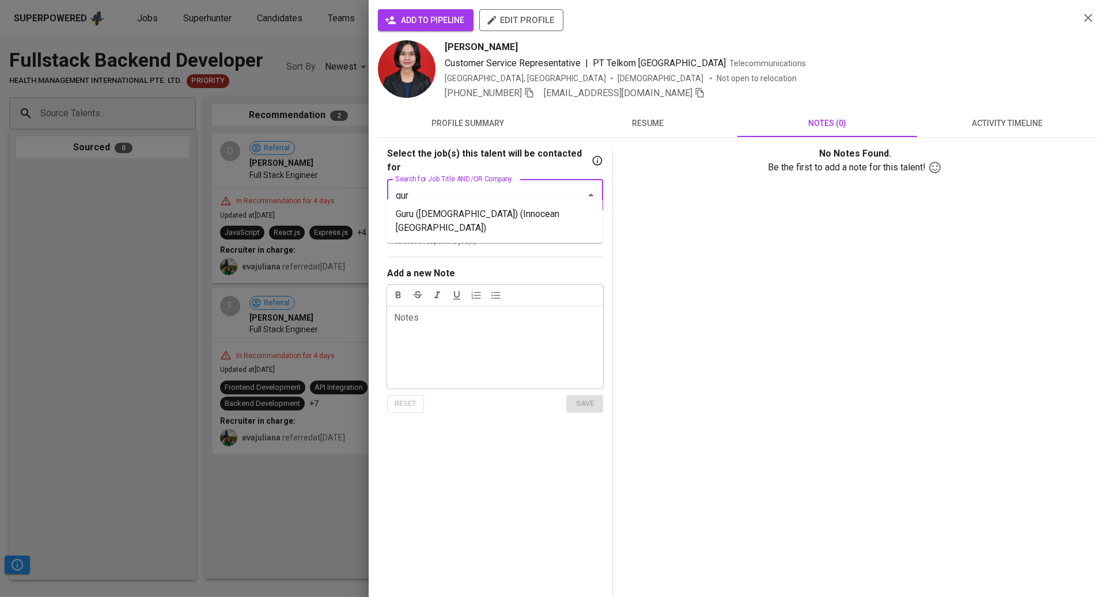
type input "guru"
click at [521, 214] on li "Guru ([DEMOGRAPHIC_DATA]) (Innocean [GEOGRAPHIC_DATA])" at bounding box center [494, 221] width 216 height 35
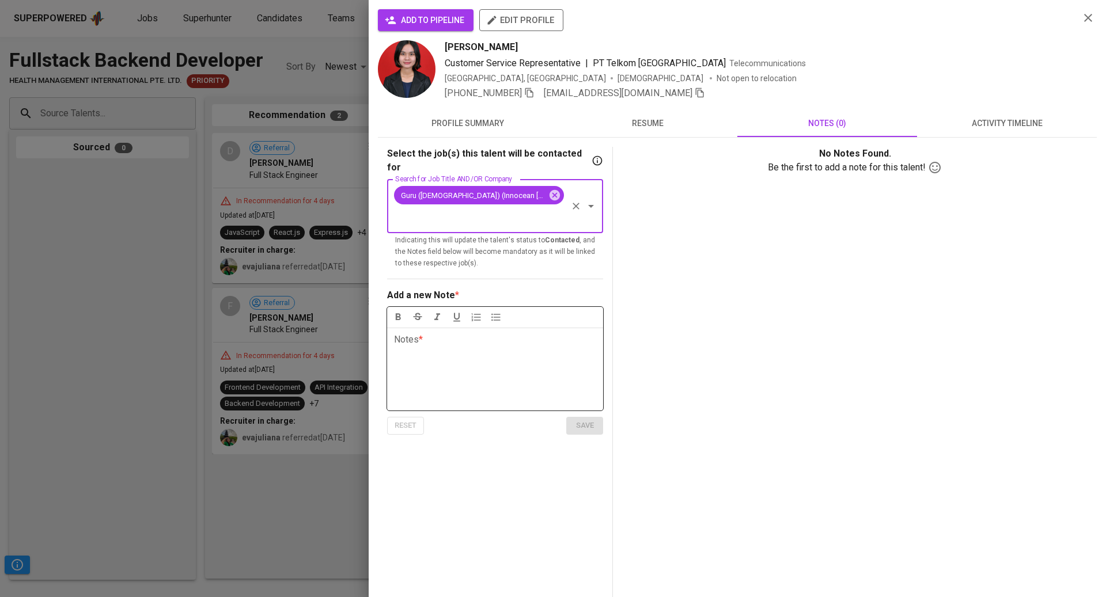
click at [504, 328] on div "Notes * ﻿" at bounding box center [495, 369] width 216 height 83
click at [588, 419] on span "save" at bounding box center [584, 425] width 25 height 13
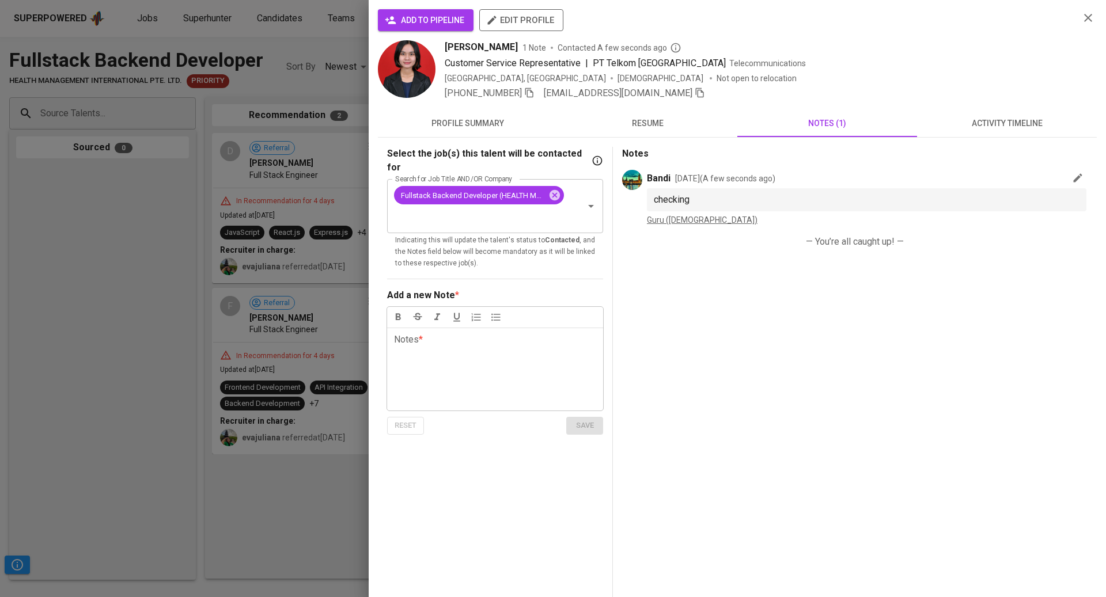
click at [164, 165] on div at bounding box center [553, 298] width 1106 height 597
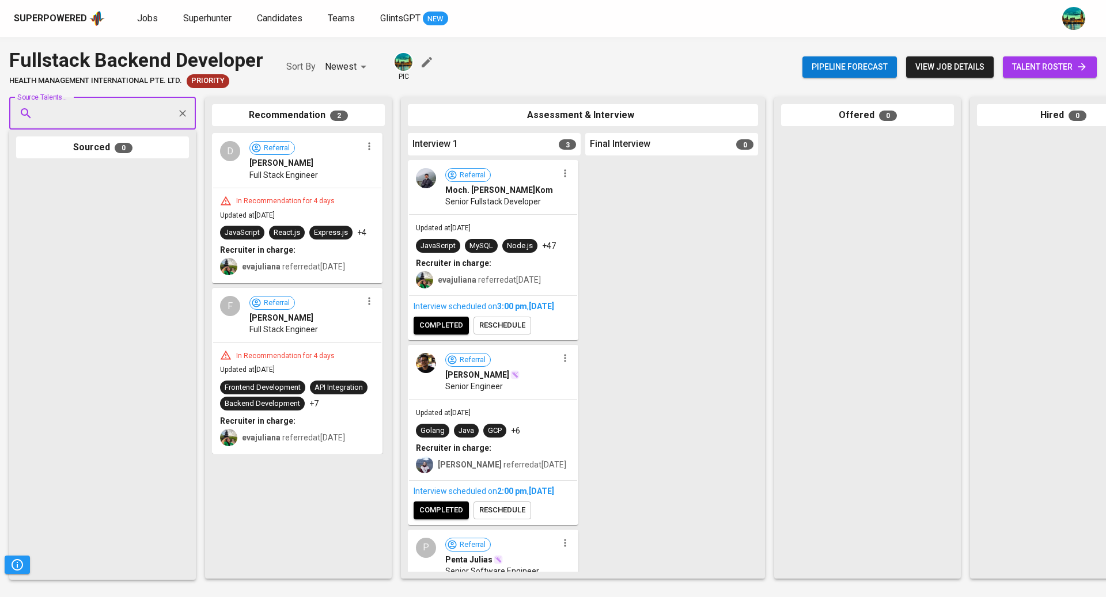
click at [130, 114] on input "Source Talents..." at bounding box center [97, 114] width 121 height 22
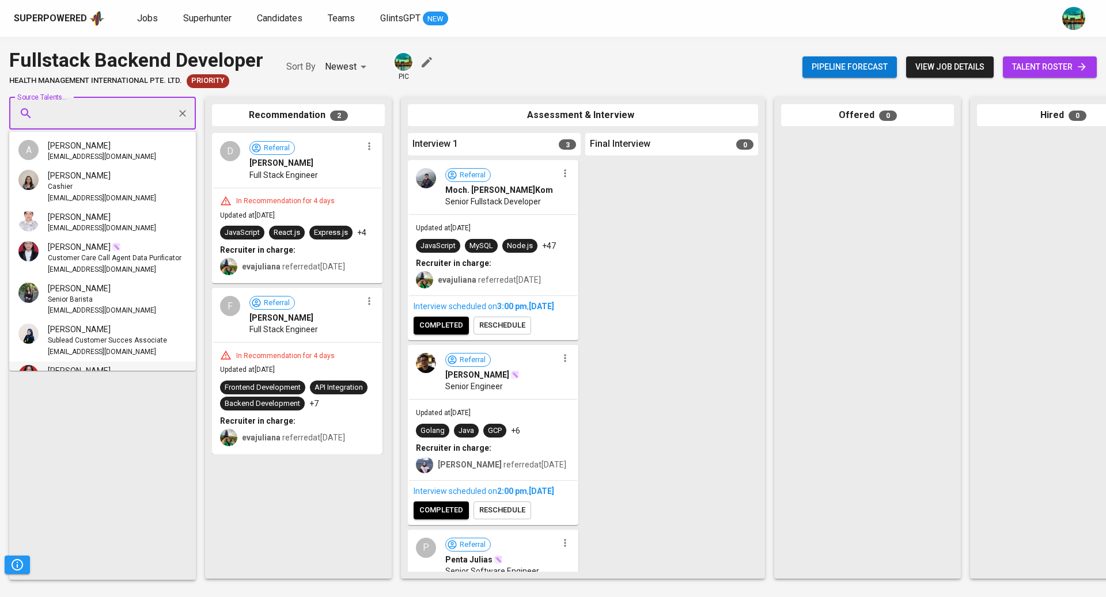
scroll to position [35, 0]
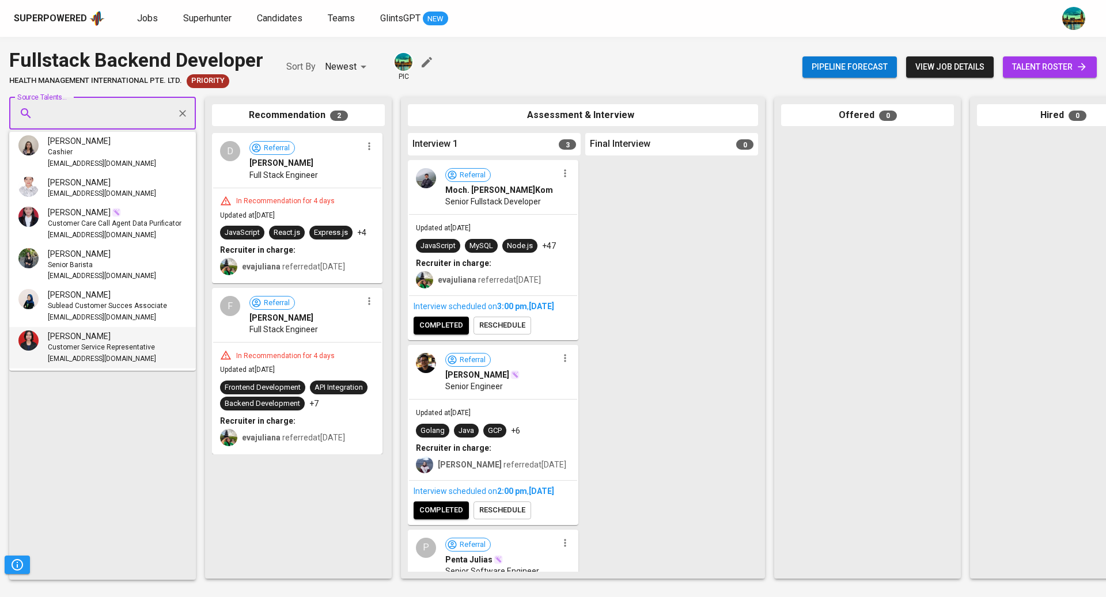
paste input "[EMAIL_ADDRESS][DOMAIN_NAME]"
type input "[EMAIL_ADDRESS][DOMAIN_NAME]"
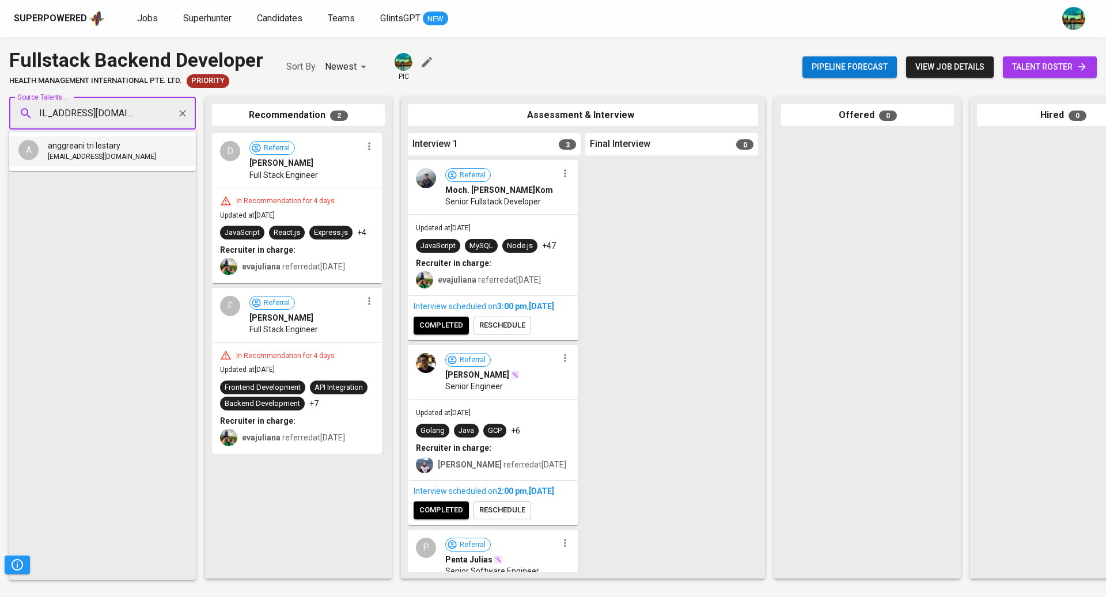
click at [131, 154] on span "[EMAIL_ADDRESS][DOMAIN_NAME]" at bounding box center [102, 157] width 108 height 12
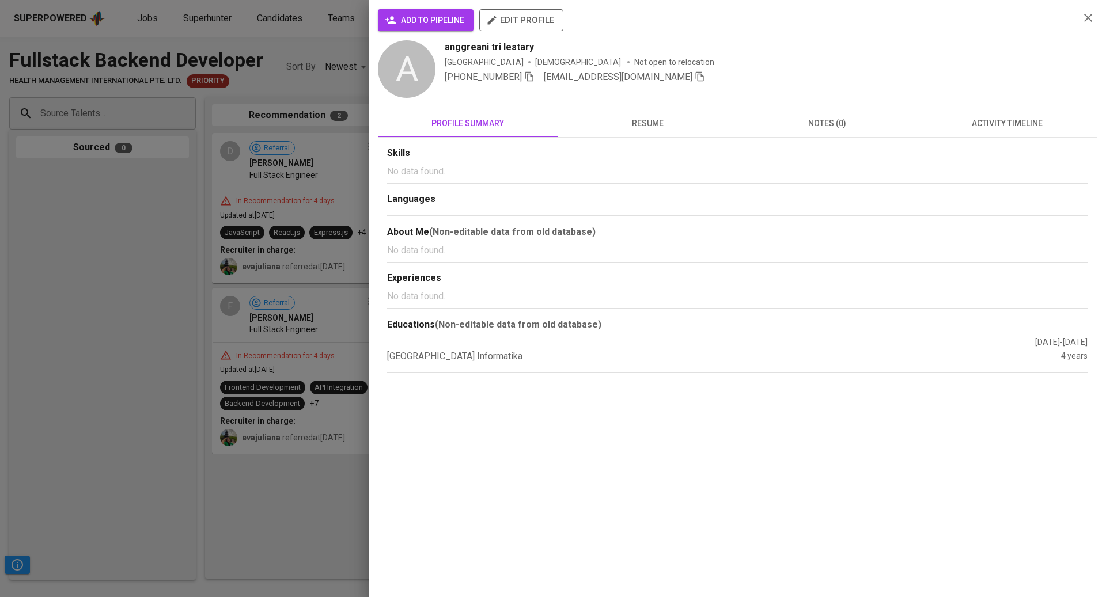
scroll to position [0, 0]
click at [976, 120] on span "activity timeline" at bounding box center [1007, 123] width 166 height 14
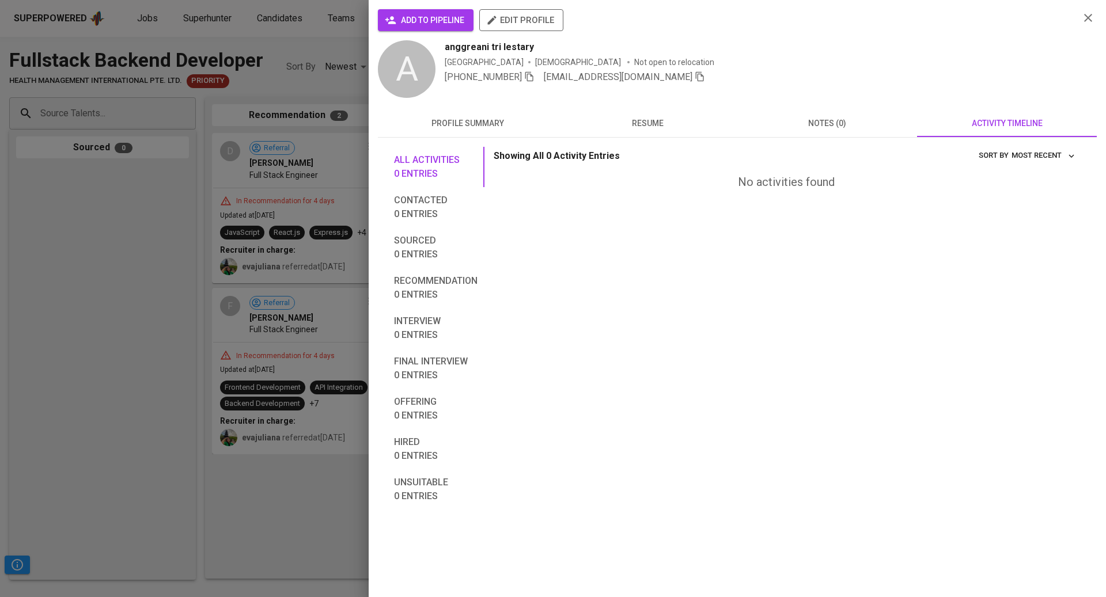
click at [798, 120] on span "notes (0)" at bounding box center [827, 123] width 166 height 14
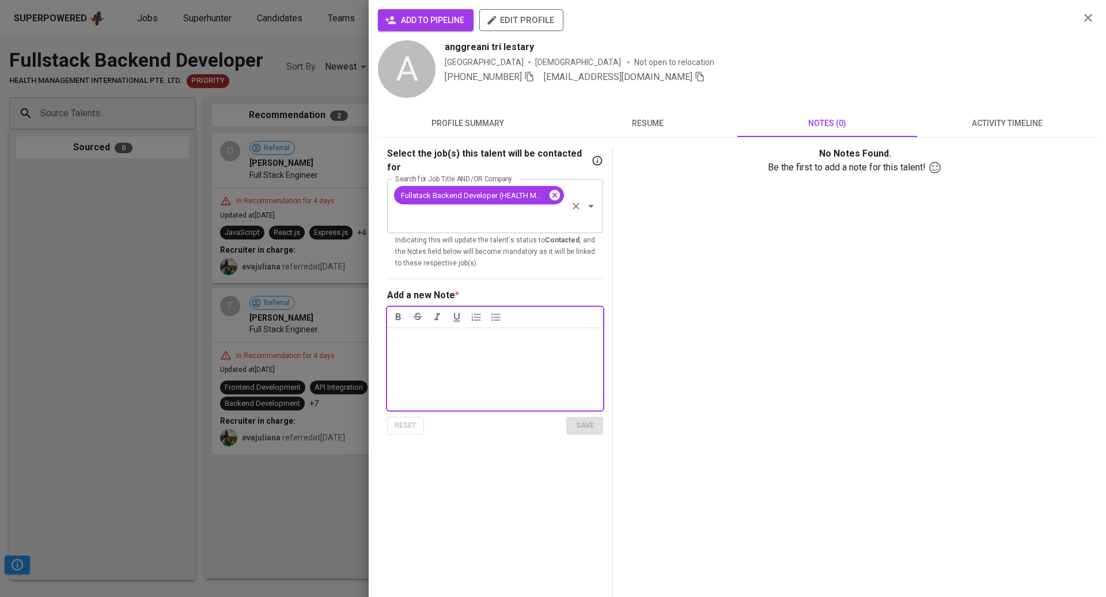
click at [553, 189] on icon at bounding box center [554, 195] width 13 height 13
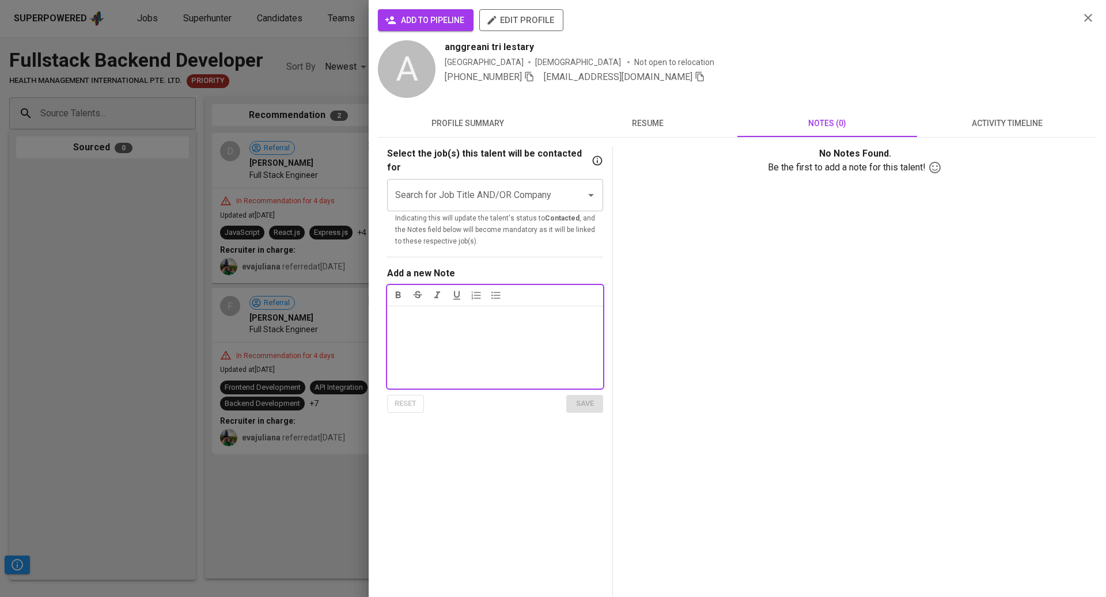
click at [514, 184] on input "Search for Job Title AND/OR Company" at bounding box center [478, 195] width 173 height 22
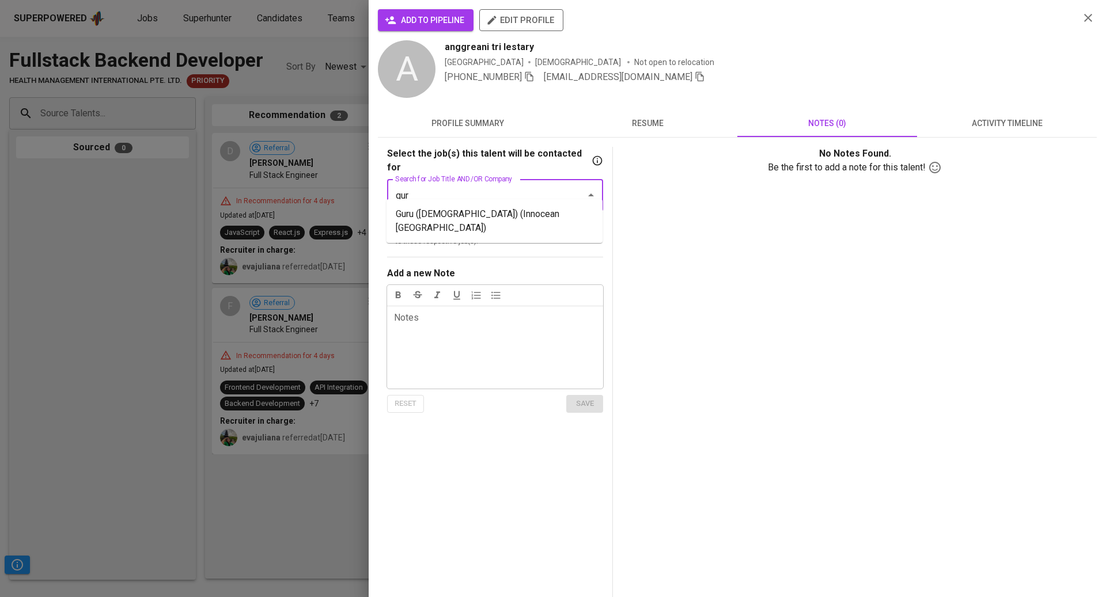
type input "guru"
click at [503, 218] on li "Guru ([DEMOGRAPHIC_DATA]) (Innocean [GEOGRAPHIC_DATA])" at bounding box center [494, 221] width 216 height 35
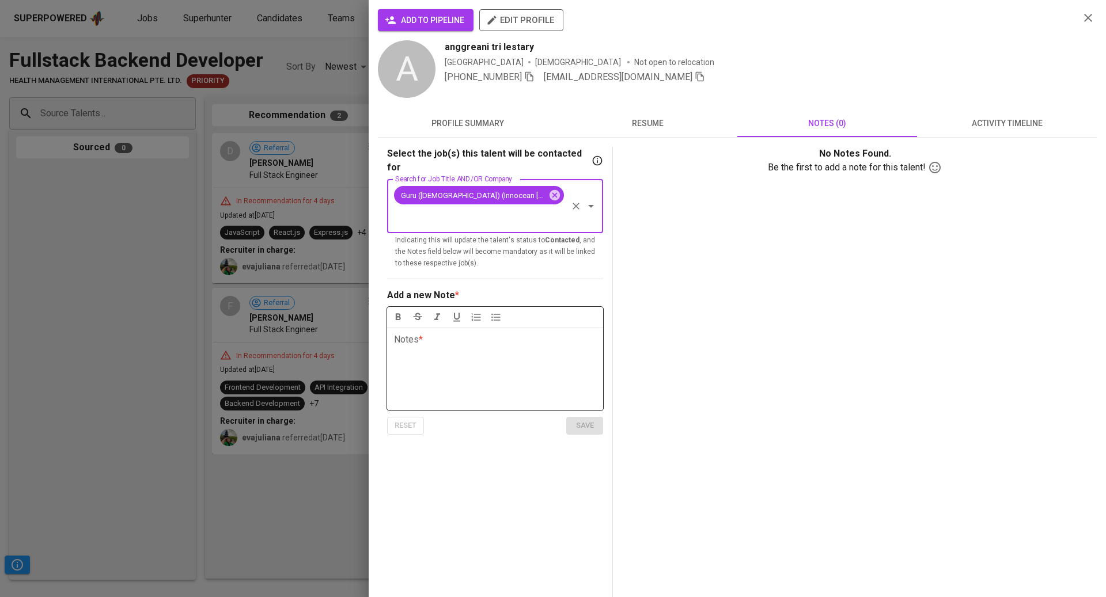
click at [515, 328] on div "Notes * ﻿" at bounding box center [495, 369] width 216 height 83
click at [586, 419] on span "save" at bounding box center [584, 425] width 25 height 13
